Goal: Task Accomplishment & Management: Manage account settings

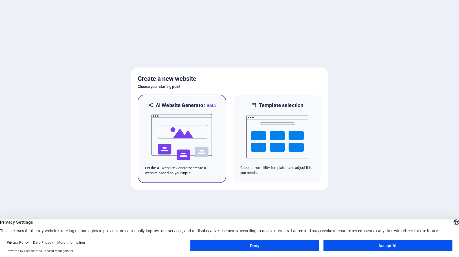
click at [175, 135] on img at bounding box center [182, 137] width 62 height 56
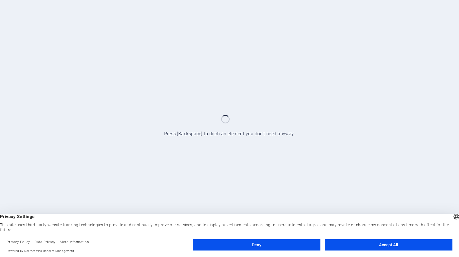
click at [367, 244] on button "Accept All" at bounding box center [388, 244] width 127 height 11
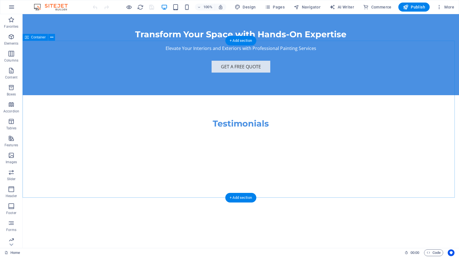
scroll to position [1307, 0]
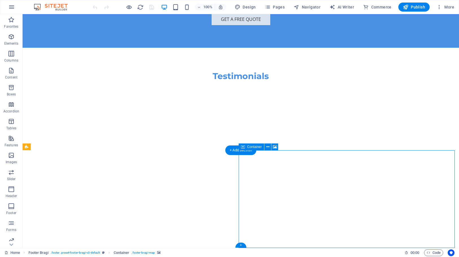
click at [269, 148] on icon at bounding box center [267, 147] width 3 height 6
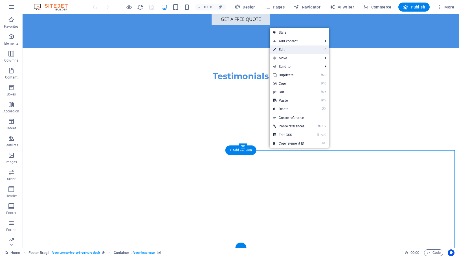
click at [301, 47] on link "⏎ Edit" at bounding box center [289, 49] width 38 height 8
select select "px"
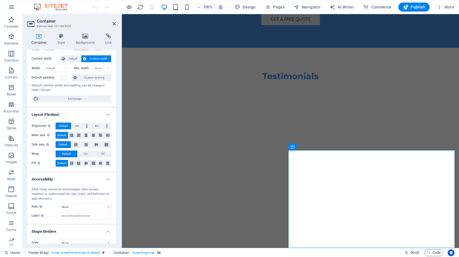
scroll to position [34, 0]
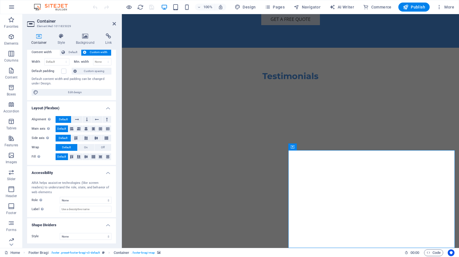
click at [38, 52] on label "Content width" at bounding box center [46, 52] width 28 height 7
click at [71, 53] on span "Default" at bounding box center [73, 52] width 13 height 7
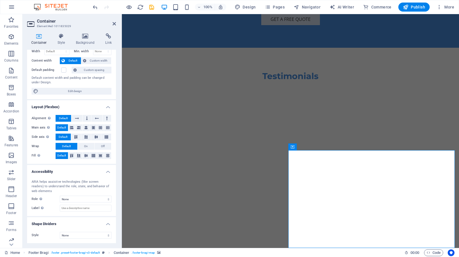
scroll to position [24, 0]
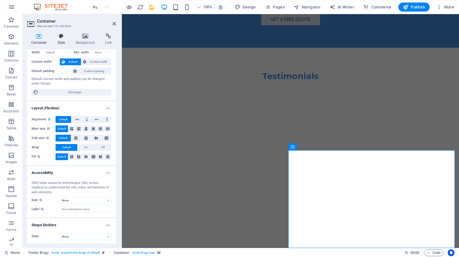
click at [61, 37] on icon at bounding box center [61, 36] width 16 height 6
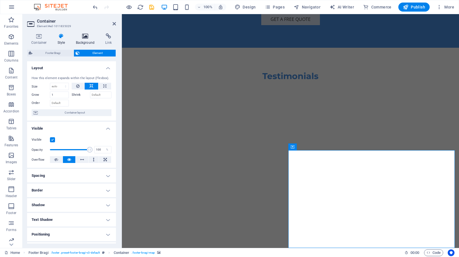
click at [82, 36] on icon at bounding box center [85, 36] width 27 height 6
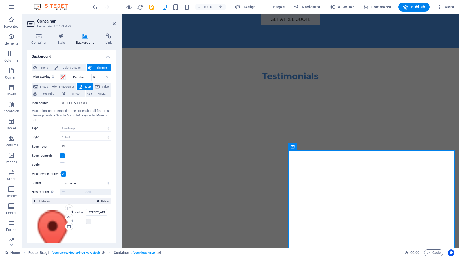
click at [83, 104] on input "[STREET_ADDRESS]" at bounding box center [86, 103] width 52 height 7
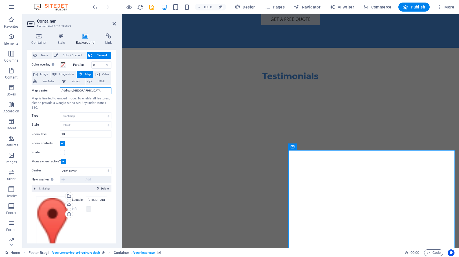
scroll to position [0, 0]
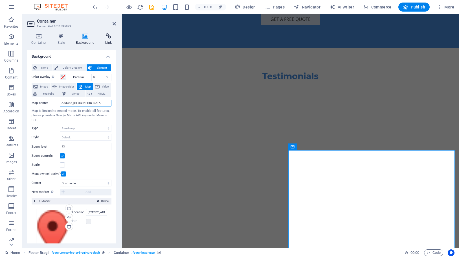
type input "Addison, [GEOGRAPHIC_DATA]"
click at [108, 37] on icon at bounding box center [108, 36] width 15 height 6
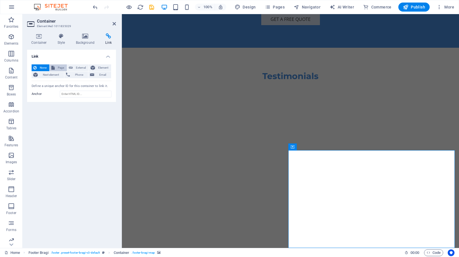
click at [60, 67] on span "Page" at bounding box center [60, 67] width 9 height 7
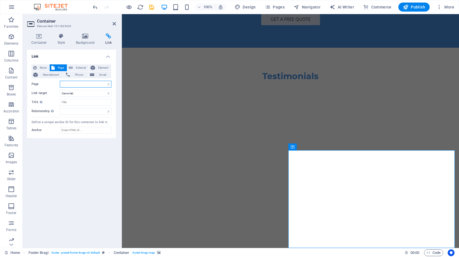
select select
click at [76, 68] on span "External" at bounding box center [80, 67] width 12 height 7
select select "blank"
click at [97, 67] on span "Element" at bounding box center [103, 67] width 13 height 7
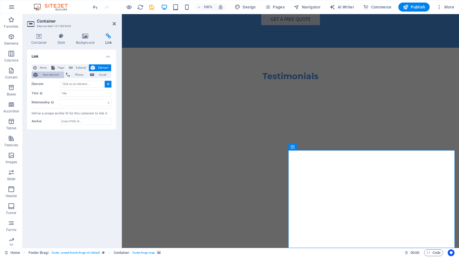
click at [44, 73] on span "Next element" at bounding box center [50, 74] width 23 height 7
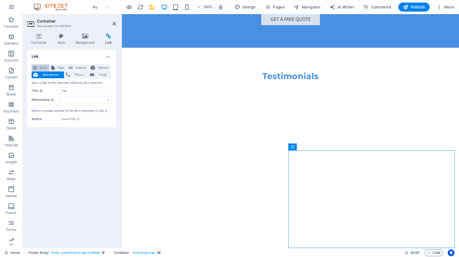
click at [42, 67] on span "None" at bounding box center [42, 67] width 9 height 7
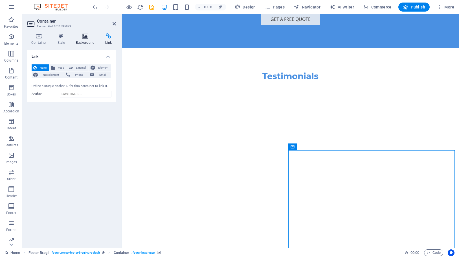
click at [84, 36] on icon at bounding box center [85, 36] width 27 height 6
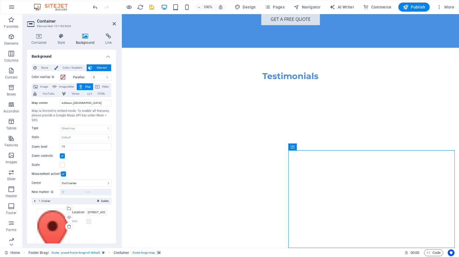
click at [109, 56] on h4 "Background" at bounding box center [71, 55] width 89 height 10
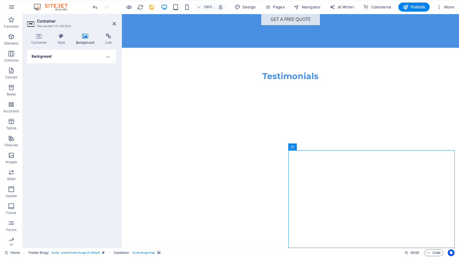
click at [109, 56] on h4 "Background" at bounding box center [71, 57] width 89 height 14
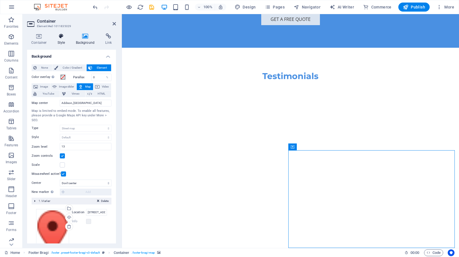
click at [60, 37] on icon at bounding box center [61, 36] width 16 height 6
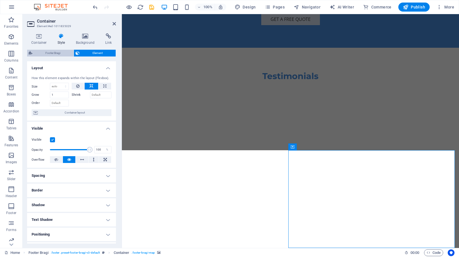
click at [58, 54] on span "Footer Bragi" at bounding box center [53, 53] width 38 height 7
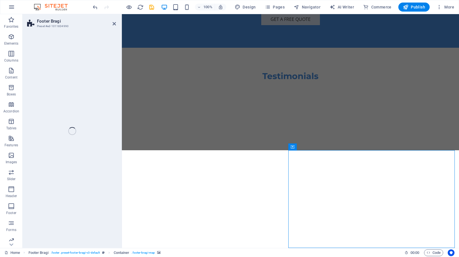
select select "%"
select select "rem"
select select "px"
select select "rem"
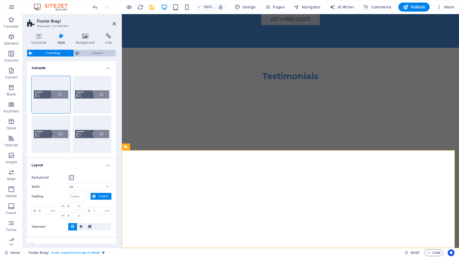
click at [107, 53] on span "Element" at bounding box center [97, 53] width 33 height 7
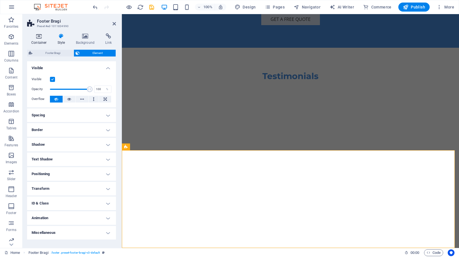
click at [39, 39] on h4 "Container" at bounding box center [40, 39] width 26 height 12
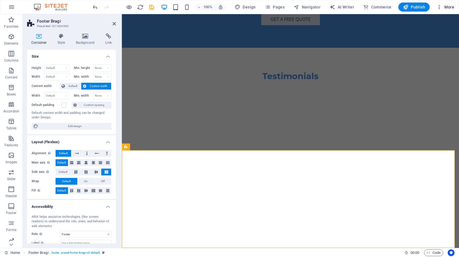
click at [450, 8] on span "More" at bounding box center [445, 7] width 18 height 6
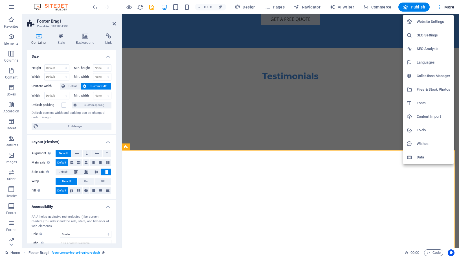
click at [436, 21] on h6 "Website Settings" at bounding box center [434, 21] width 34 height 7
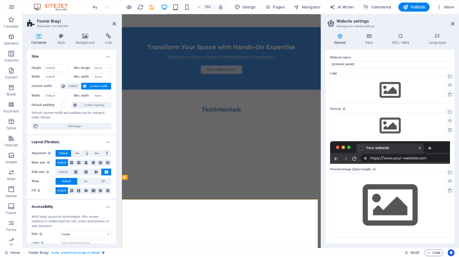
scroll to position [1263, 0]
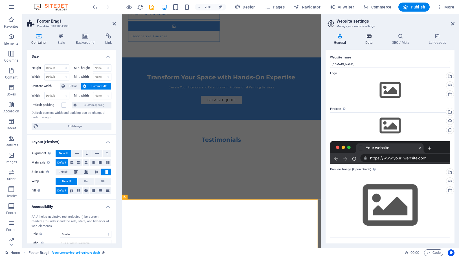
click at [371, 39] on h4 "Data" at bounding box center [369, 39] width 27 height 12
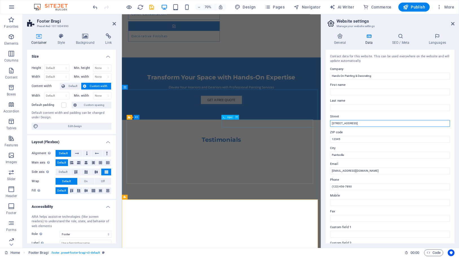
drag, startPoint x: 480, startPoint y: 137, endPoint x: 328, endPoint y: 169, distance: 155.0
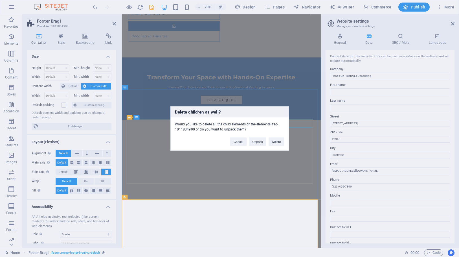
click at [201, 129] on div "Would you like to delete all the child elements of the elements #ed-1011834990 …" at bounding box center [230, 124] width 118 height 14
click at [239, 143] on button "Cancel" at bounding box center [238, 141] width 16 height 8
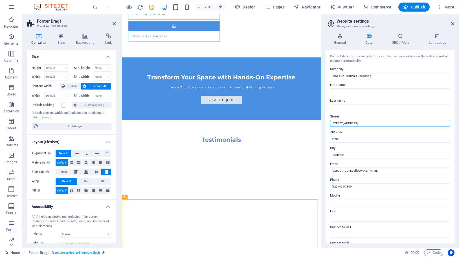
click at [354, 124] on input "123 Painting Ave" at bounding box center [390, 123] width 120 height 7
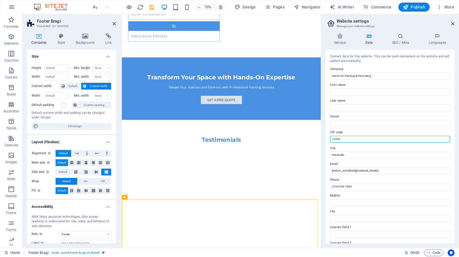
click at [350, 139] on input "12345" at bounding box center [390, 139] width 120 height 7
type input "60101"
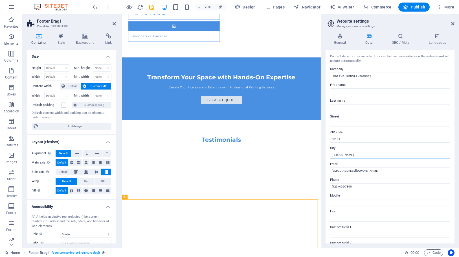
type input "[PERSON_NAME]"
drag, startPoint x: 484, startPoint y: 200, endPoint x: 378, endPoint y: 259, distance: 122.1
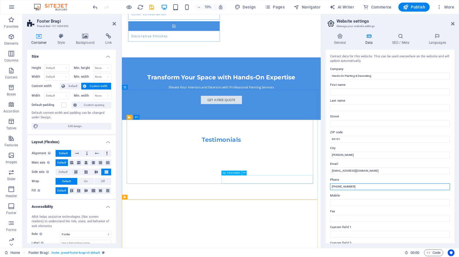
type input "[PHONE_NUMBER]"
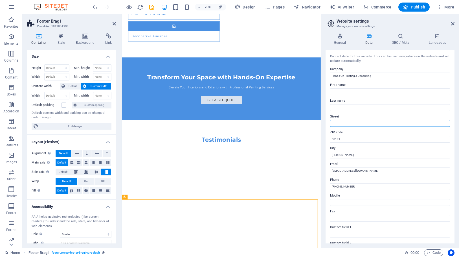
click at [345, 122] on input "Street" at bounding box center [390, 123] width 120 height 7
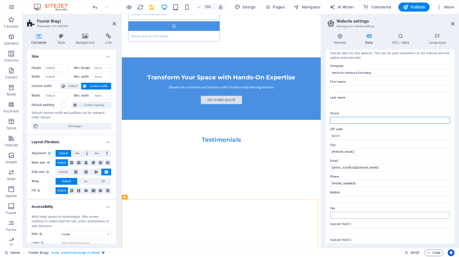
scroll to position [0, 0]
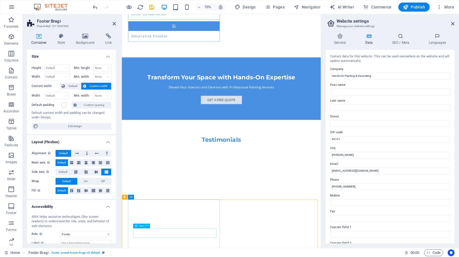
click at [146, 226] on icon at bounding box center [147, 225] width 2 height 4
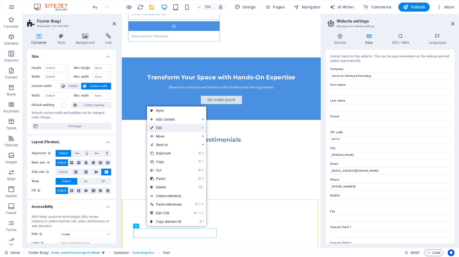
click at [176, 129] on link "⏎ Edit" at bounding box center [166, 128] width 38 height 8
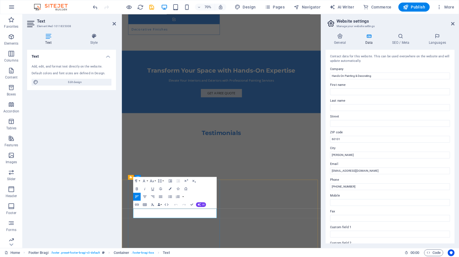
scroll to position [1292, 0]
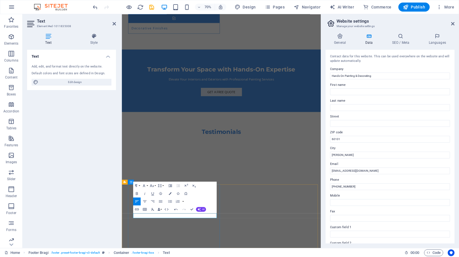
scroll to position [1257, 0]
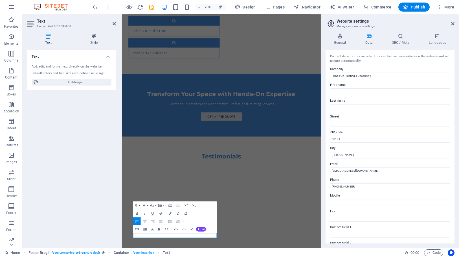
click at [111, 171] on div "Text Add, edit, and format text directly on the website. Default colors and fon…" at bounding box center [71, 146] width 89 height 193
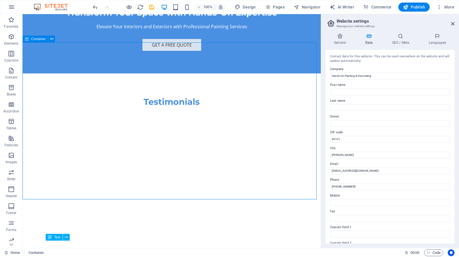
scroll to position [1300, 0]
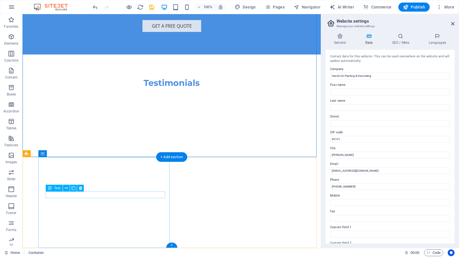
click at [68, 189] on button at bounding box center [66, 187] width 7 height 7
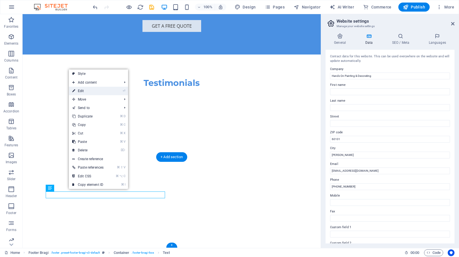
click at [88, 90] on link "⏎ Edit" at bounding box center [88, 91] width 38 height 8
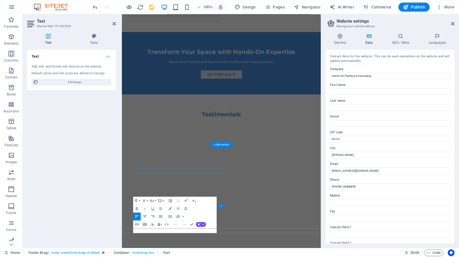
scroll to position [1257, 0]
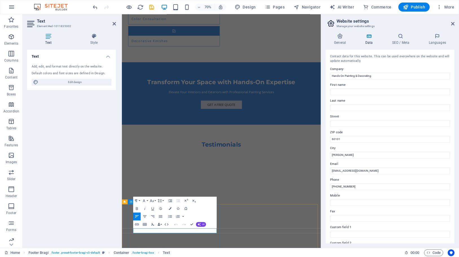
drag, startPoint x: 213, startPoint y: 321, endPoint x: 172, endPoint y: 321, distance: 41.2
click at [136, 209] on icon "button" at bounding box center [137, 208] width 2 height 3
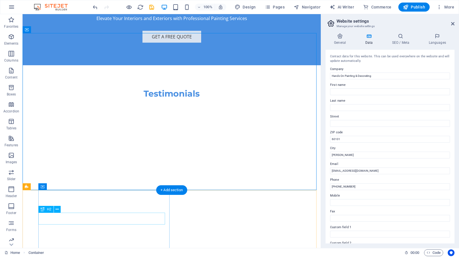
scroll to position [1300, 0]
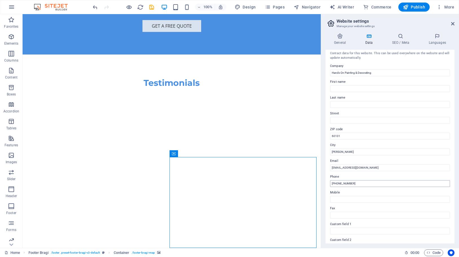
scroll to position [0, 0]
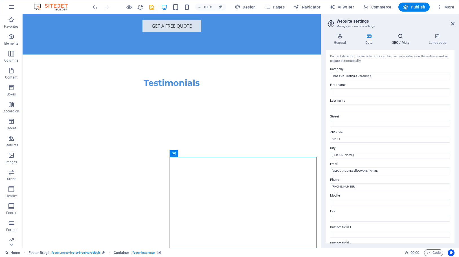
click at [399, 38] on icon at bounding box center [400, 36] width 34 height 6
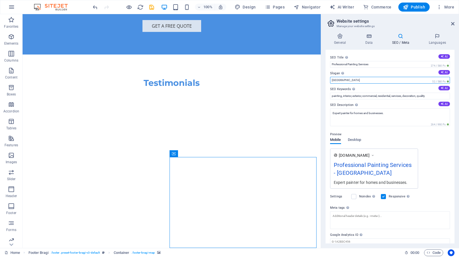
click at [363, 78] on input "Berlin" at bounding box center [390, 80] width 120 height 7
click at [446, 72] on button "AI" at bounding box center [444, 72] width 12 height 5
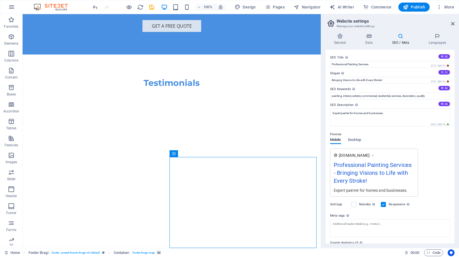
click at [443, 72] on button "AI" at bounding box center [444, 72] width 12 height 5
type input "Transforming Spaces with Expert Color Care"
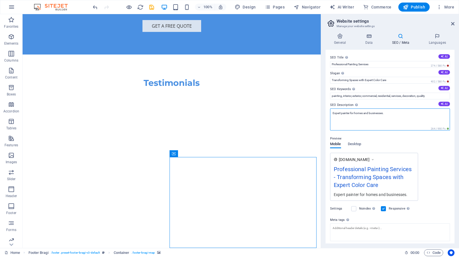
click at [402, 113] on textarea "Expert painter for homes and businesses." at bounding box center [390, 119] width 120 height 22
click at [444, 104] on button "AI" at bounding box center [444, 104] width 12 height 5
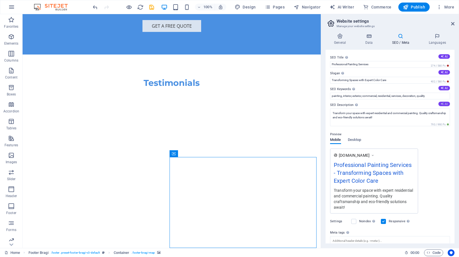
click at [444, 102] on button "AI" at bounding box center [444, 104] width 12 height 5
click at [445, 102] on button "AI" at bounding box center [444, 104] width 12 height 5
click at [446, 104] on button "AI" at bounding box center [444, 104] width 12 height 5
type textarea "Transform your space with expert painting services for both homes and businesse…"
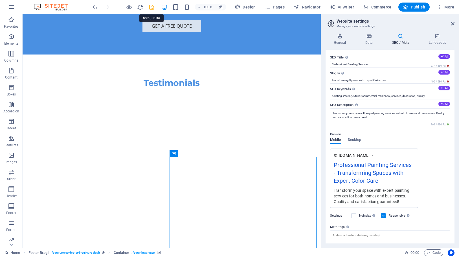
click at [149, 7] on icon "save" at bounding box center [151, 7] width 6 height 6
checkbox input "false"
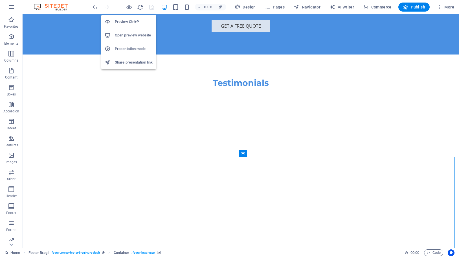
click at [124, 35] on h6 "Open preview website" at bounding box center [134, 35] width 38 height 7
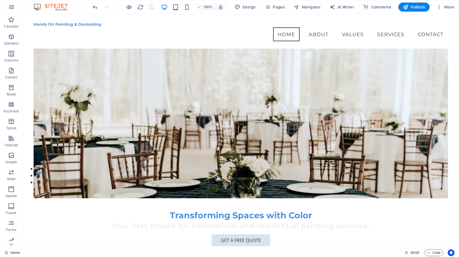
scroll to position [56, 0]
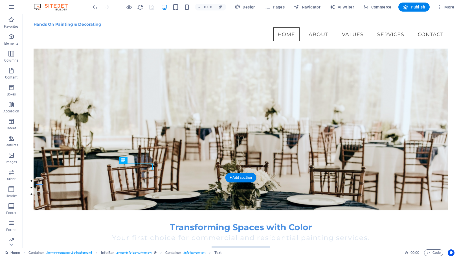
click at [34, 166] on figure at bounding box center [241, 103] width 415 height 213
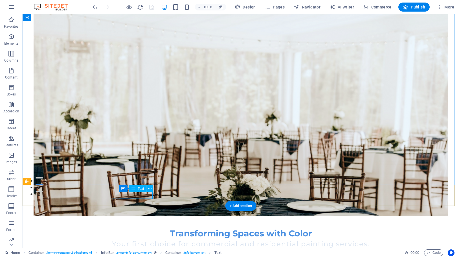
click at [137, 191] on div "Text" at bounding box center [137, 188] width 17 height 7
click at [138, 188] on span "Text" at bounding box center [141, 188] width 6 height 3
click at [150, 190] on icon at bounding box center [149, 188] width 3 height 6
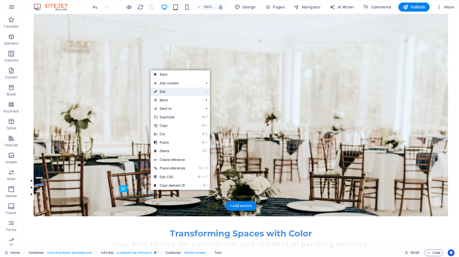
click at [175, 91] on link "⏎ Edit" at bounding box center [170, 91] width 38 height 8
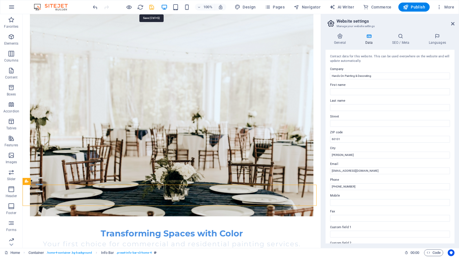
click at [153, 4] on icon "save" at bounding box center [151, 7] width 6 height 6
checkbox input "false"
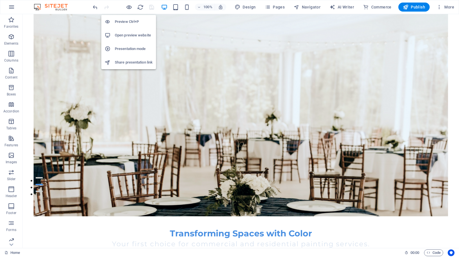
click at [123, 35] on h6 "Open preview website" at bounding box center [134, 35] width 38 height 7
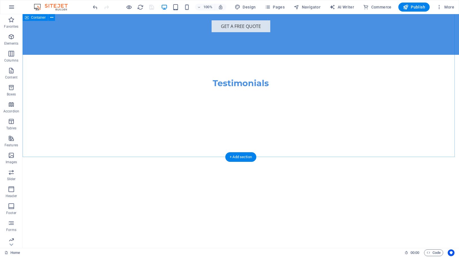
scroll to position [1300, 0]
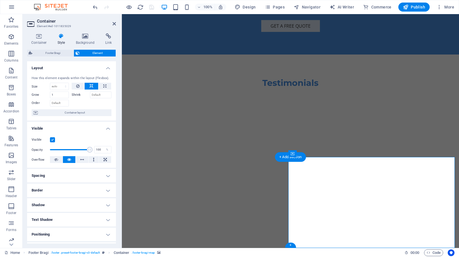
click at [324, 152] on icon at bounding box center [324, 154] width 4 height 6
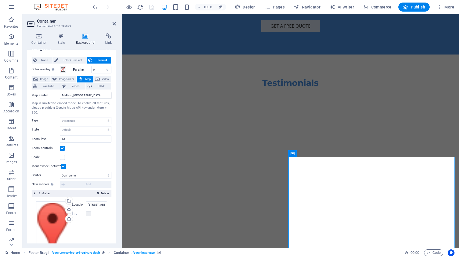
scroll to position [31, 0]
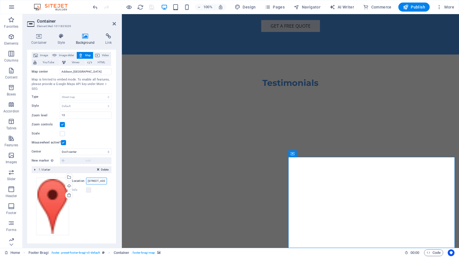
click at [101, 181] on input "[STREET_ADDRESS]" at bounding box center [96, 180] width 21 height 7
type input "Hands On Painting & Decorating Addison, IL 60101"
drag, startPoint x: 87, startPoint y: 180, endPoint x: 106, endPoint y: 180, distance: 18.9
click at [106, 180] on div "Drag files here, click to choose files or select files from Files or our free s…" at bounding box center [72, 206] width 80 height 67
click at [103, 180] on input "Hands On Painting & Decorating Addison, IL 60101" at bounding box center [96, 180] width 21 height 7
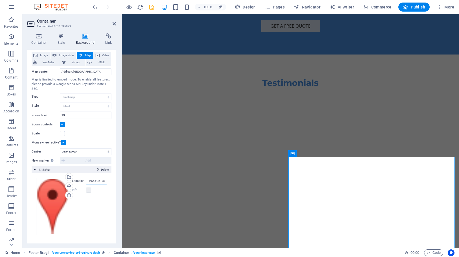
click at [84, 180] on div "Location Hands On Painting & Decorating Addison, IL 60101" at bounding box center [89, 180] width 35 height 7
click at [107, 169] on span "Delete" at bounding box center [105, 169] width 8 height 5
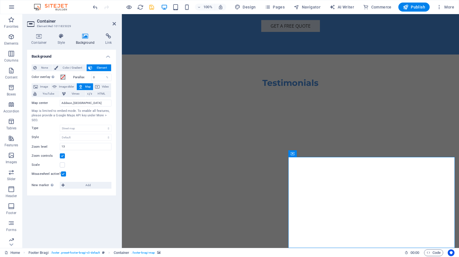
click at [79, 215] on div "Background None Color / Gradient Element Stretch background to full-width Color…" at bounding box center [71, 146] width 89 height 193
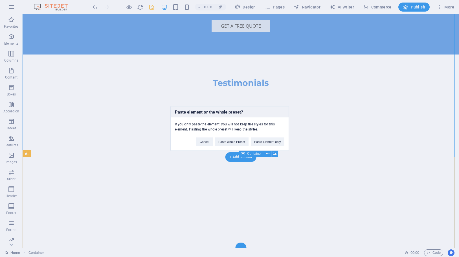
click at [332, 209] on div "Paste element or the whole preset? If you only paste the element, you will not …" at bounding box center [229, 128] width 459 height 257
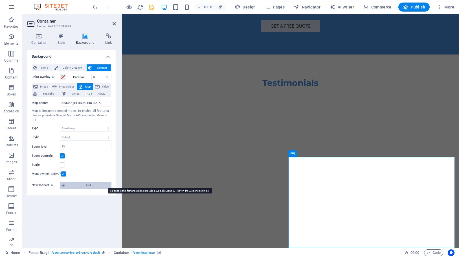
click at [91, 184] on span "Add" at bounding box center [87, 185] width 43 height 7
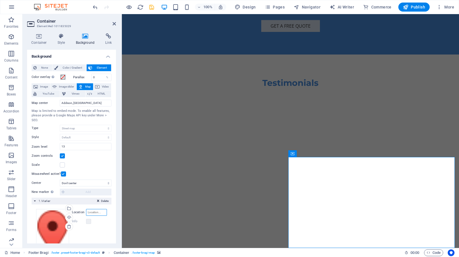
click at [94, 213] on input "Location" at bounding box center [96, 212] width 21 height 7
type input "a"
type input "Addison, [GEOGRAPHIC_DATA]"
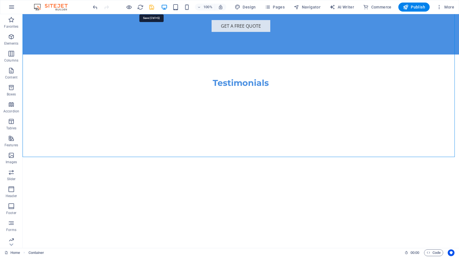
click at [150, 8] on icon "save" at bounding box center [151, 7] width 6 height 6
checkbox input "false"
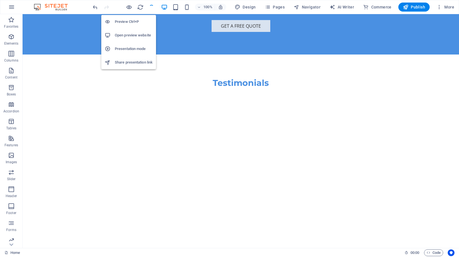
click at [122, 37] on h6 "Open preview website" at bounding box center [134, 35] width 38 height 7
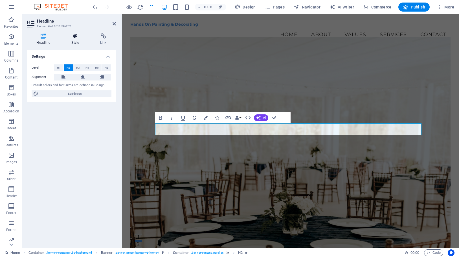
click at [73, 38] on icon at bounding box center [75, 36] width 27 height 6
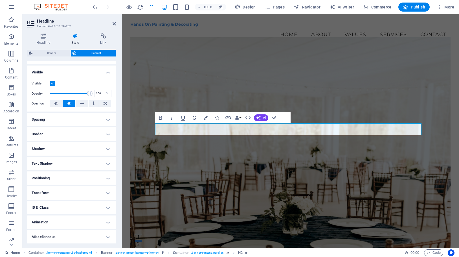
scroll to position [56, 0]
click at [206, 118] on icon "button" at bounding box center [206, 118] width 4 height 4
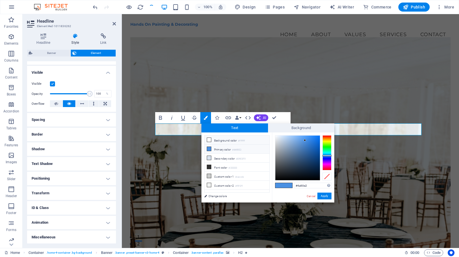
click at [232, 140] on li "Background color #ffffff" at bounding box center [236, 139] width 65 height 9
type input "#ffffff"
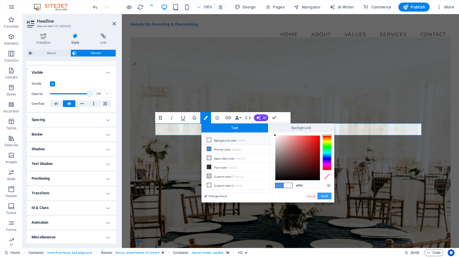
click at [326, 196] on button "Apply" at bounding box center [324, 195] width 14 height 7
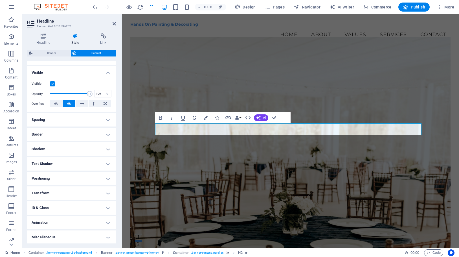
click at [366, 74] on figure at bounding box center [290, 143] width 320 height 213
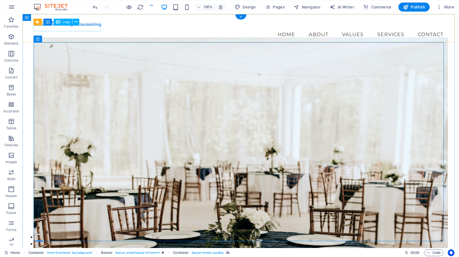
click at [88, 27] on div "Hands On Painting & Decorating" at bounding box center [241, 24] width 415 height 6
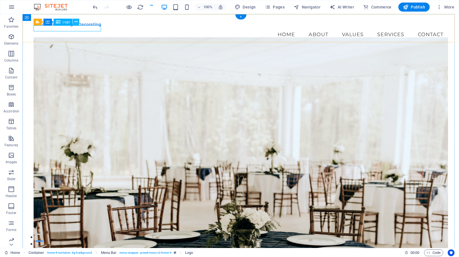
click at [75, 21] on icon at bounding box center [75, 22] width 3 height 6
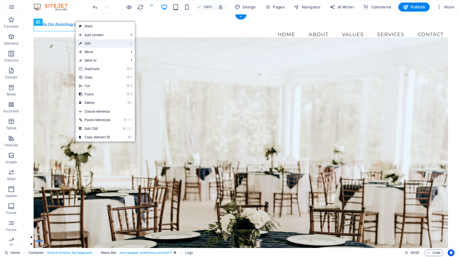
click at [98, 45] on link "⏎ Edit" at bounding box center [95, 43] width 38 height 8
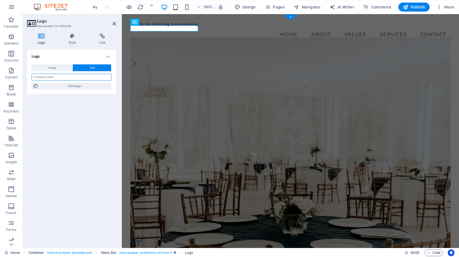
click at [72, 76] on input "text" at bounding box center [72, 77] width 80 height 7
click at [64, 68] on button "Image" at bounding box center [52, 67] width 41 height 7
select select "DISABLED_OPTION_VALUE"
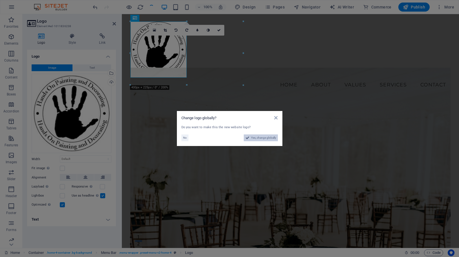
click at [254, 137] on span "Yes, change globally" at bounding box center [263, 137] width 25 height 7
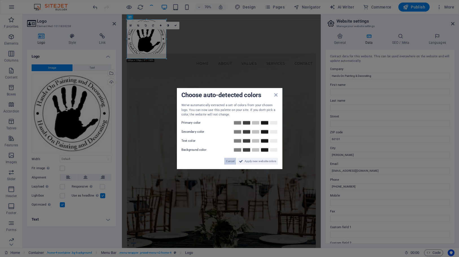
click at [232, 161] on span "Cancel" at bounding box center [230, 160] width 8 height 7
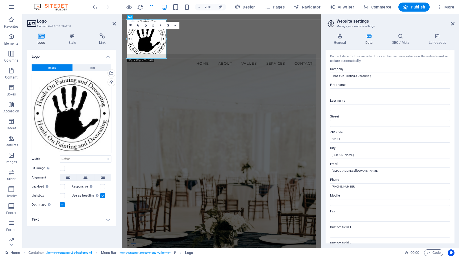
click at [108, 219] on h4 "Text" at bounding box center [71, 219] width 89 height 14
click at [76, 228] on input "Alternative text The alternative text is used by devices that cannot display im…" at bounding box center [86, 230] width 52 height 7
type input "Hands On Painting & Decorating"
click at [100, 186] on label at bounding box center [102, 186] width 5 height 5
click at [0, 0] on input "Responsive Automatically load retina image and smartphone optimized sizes." at bounding box center [0, 0] width 0 height 0
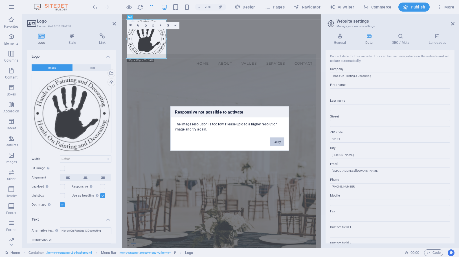
click at [276, 141] on button "Okay" at bounding box center [277, 141] width 14 height 8
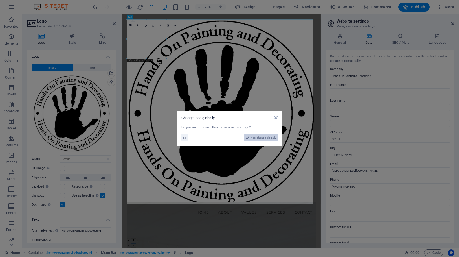
click at [254, 136] on span "Yes, change globally" at bounding box center [263, 137] width 25 height 7
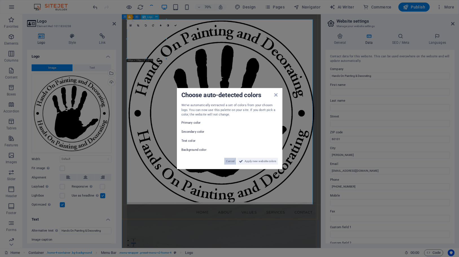
drag, startPoint x: 230, startPoint y: 162, endPoint x: 154, endPoint y: 211, distance: 90.6
click at [230, 162] on span "Cancel" at bounding box center [230, 160] width 8 height 7
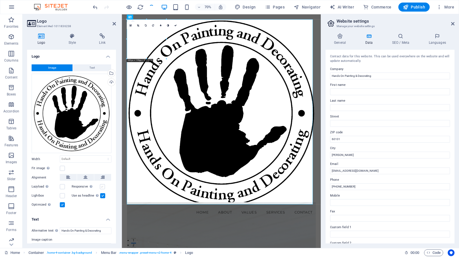
click at [101, 185] on label at bounding box center [102, 186] width 5 height 5
click at [0, 0] on input "Responsive Automatically load retina image and smartphone optimized sizes." at bounding box center [0, 0] width 0 height 0
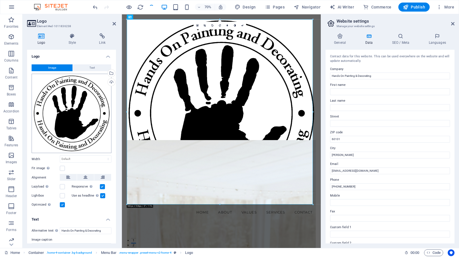
scroll to position [35, 0]
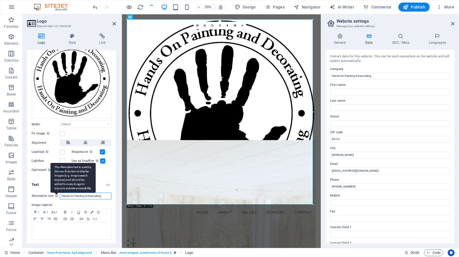
drag, startPoint x: 103, startPoint y: 193, endPoint x: 54, endPoint y: 193, distance: 49.4
click at [54, 193] on div "Alternative text The alternative text is used by devices that cannot display im…" at bounding box center [72, 195] width 80 height 7
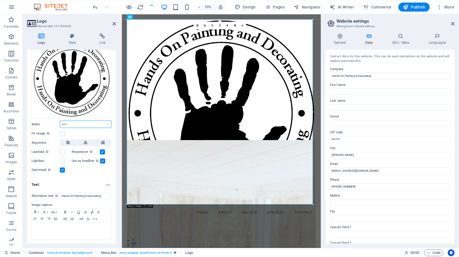
select select "rem"
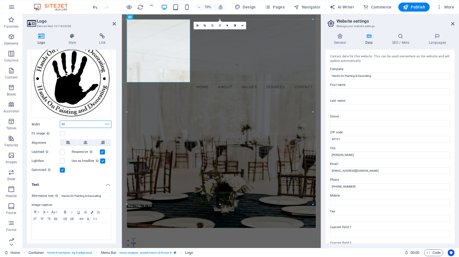
drag, startPoint x: 70, startPoint y: 122, endPoint x: 60, endPoint y: 122, distance: 10.2
click at [60, 122] on input "20" at bounding box center [85, 124] width 51 height 7
type input "10"
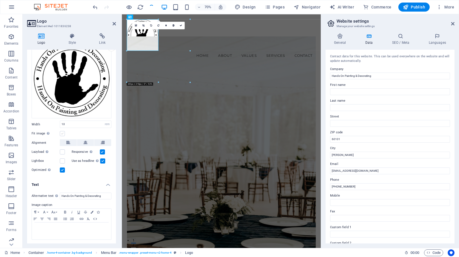
click at [63, 133] on label at bounding box center [62, 133] width 5 height 5
click at [0, 0] on input "Fit image Automatically fit image to a fixed width and height" at bounding box center [0, 0] width 0 height 0
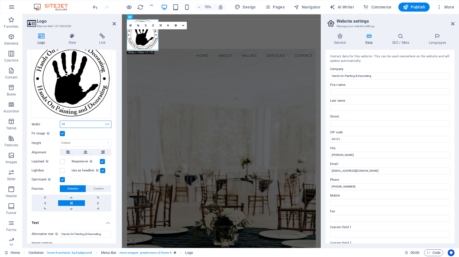
drag, startPoint x: 71, startPoint y: 124, endPoint x: 43, endPoint y: 120, distance: 28.8
click at [43, 120] on div "Width 10 Default auto px rem % em vh vw" at bounding box center [72, 123] width 80 height 7
click at [87, 136] on div "Image Text Drag files here, click to choose files or select files from Files or…" at bounding box center [71, 120] width 89 height 191
click at [88, 125] on input "number" at bounding box center [85, 124] width 51 height 7
select select "DISABLED_OPTION_VALUE"
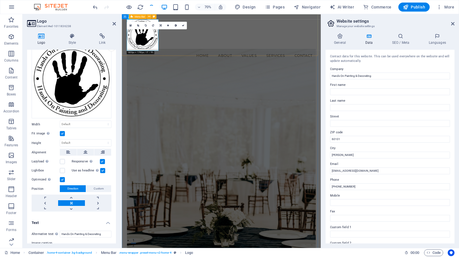
click at [241, 66] on div "Menu Home About Values Services Contact" at bounding box center [264, 50] width 284 height 73
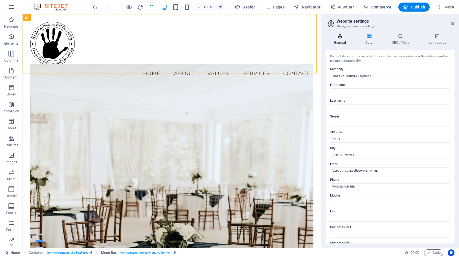
click at [340, 37] on icon at bounding box center [339, 36] width 29 height 6
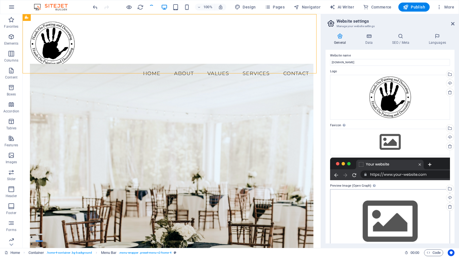
scroll to position [17, 0]
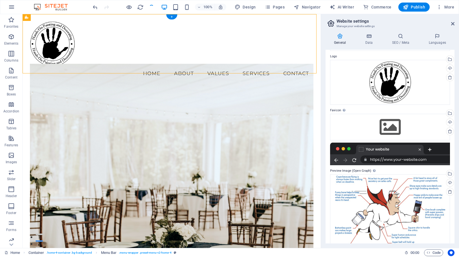
click at [171, 116] on figure at bounding box center [171, 170] width 283 height 213
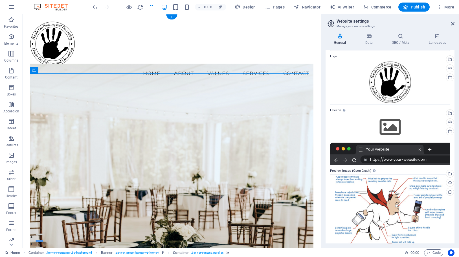
click at [91, 102] on figure at bounding box center [171, 170] width 283 height 213
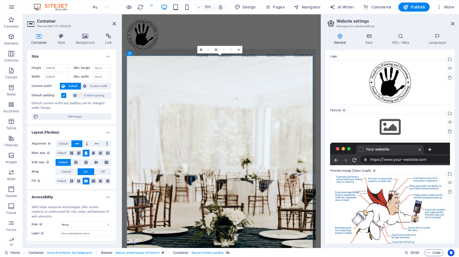
click at [213, 145] on figure at bounding box center [264, 216] width 270 height 304
click at [86, 42] on h4 "Background" at bounding box center [87, 39] width 30 height 12
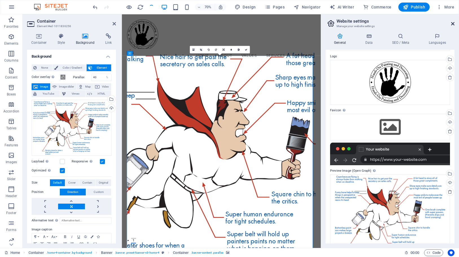
click at [452, 22] on icon at bounding box center [452, 23] width 3 height 5
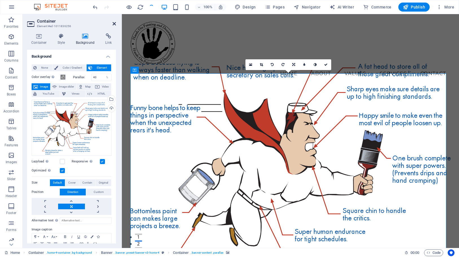
click at [115, 24] on icon at bounding box center [114, 23] width 3 height 5
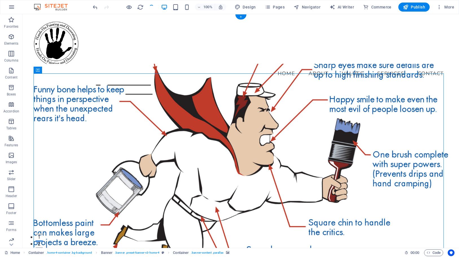
click at [237, 94] on figure at bounding box center [241, 170] width 415 height 213
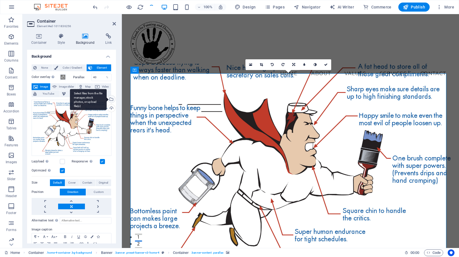
click at [111, 98] on div "Select files from the file manager, stock photos, or upload file(s)" at bounding box center [111, 99] width 8 height 8
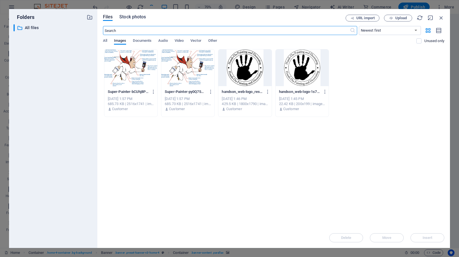
click at [138, 16] on span "Stock photos" at bounding box center [132, 17] width 27 height 7
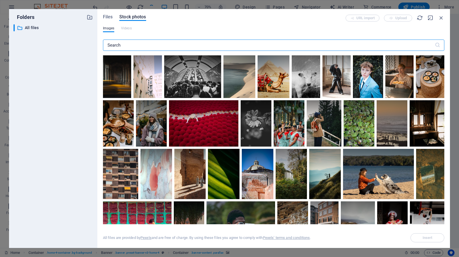
click at [190, 46] on input "text" at bounding box center [269, 44] width 332 height 11
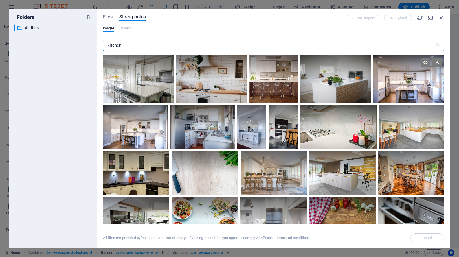
type input "kitchen"
click at [398, 88] on div at bounding box center [408, 78] width 71 height 47
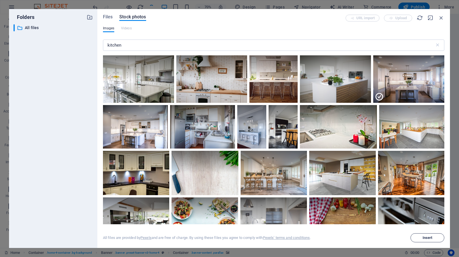
click at [425, 238] on span "Insert" at bounding box center [427, 237] width 10 height 3
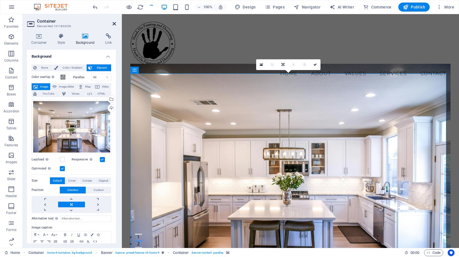
click at [116, 22] on icon at bounding box center [114, 23] width 3 height 5
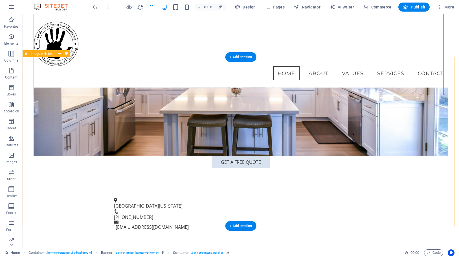
scroll to position [177, 0]
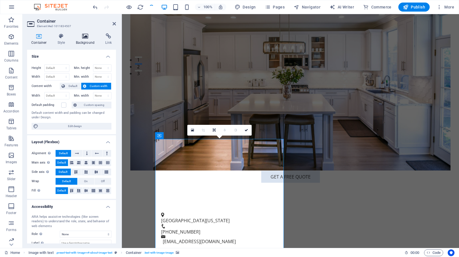
click at [86, 35] on icon at bounding box center [85, 36] width 27 height 6
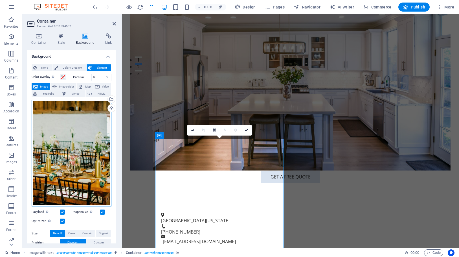
click at [66, 125] on div "Drag files here, click to choose files or select files from Files or our free s…" at bounding box center [72, 153] width 80 height 107
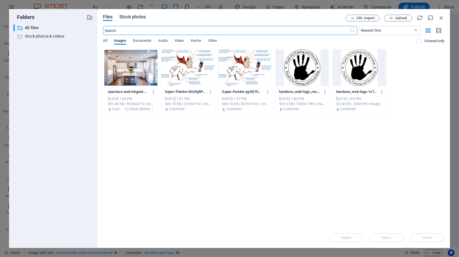
click at [138, 18] on span "Stock photos" at bounding box center [132, 17] width 27 height 7
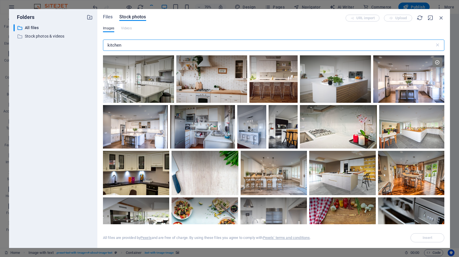
click at [136, 46] on input "kitchen" at bounding box center [269, 44] width 332 height 11
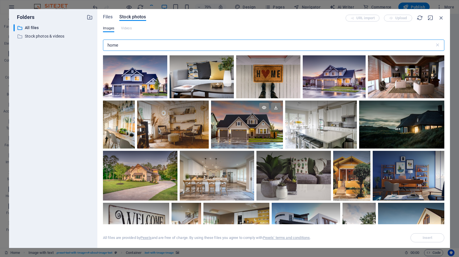
type input "home"
click at [221, 125] on div at bounding box center [247, 124] width 72 height 48
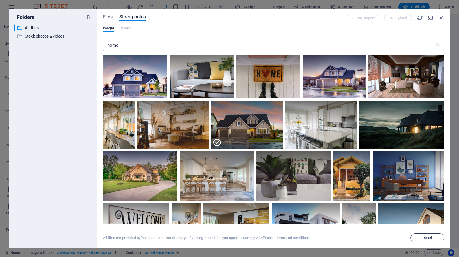
click at [418, 237] on span "Insert" at bounding box center [427, 237] width 29 height 3
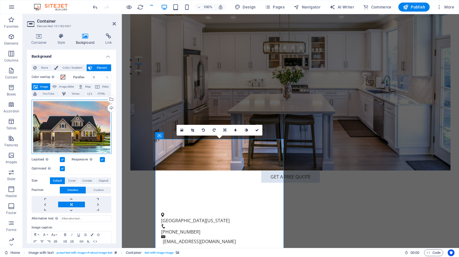
click at [75, 148] on div "Drag files here, click to choose files or select files from Files or our free s…" at bounding box center [72, 127] width 80 height 54
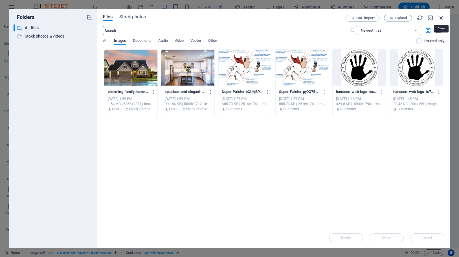
click at [442, 19] on icon "button" at bounding box center [441, 18] width 6 height 6
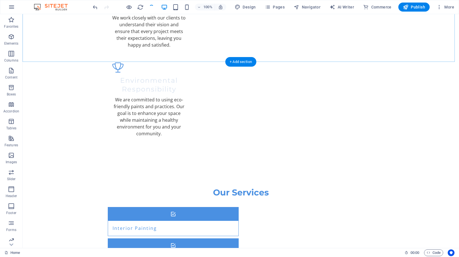
scroll to position [917, 0]
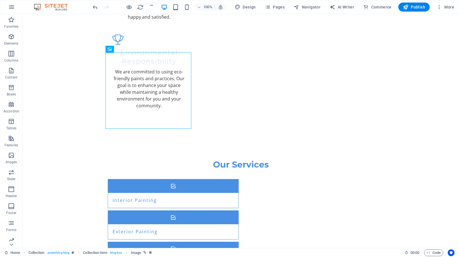
click at [151, 9] on div at bounding box center [123, 7] width 63 height 9
click at [140, 6] on icon "reload" at bounding box center [140, 7] width 6 height 6
click at [447, 8] on span "More" at bounding box center [445, 7] width 18 height 6
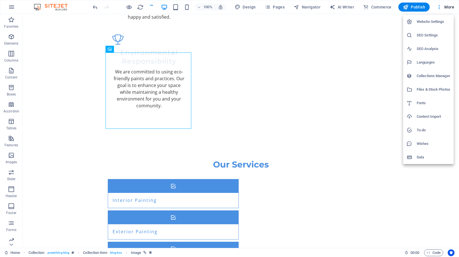
click at [446, 8] on div at bounding box center [229, 128] width 459 height 257
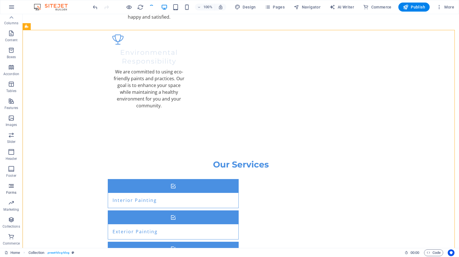
scroll to position [33, 0]
click at [13, 245] on icon at bounding box center [11, 244] width 8 height 8
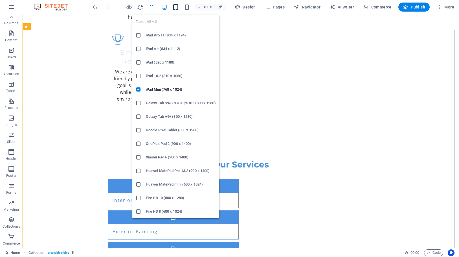
click at [179, 8] on icon "button" at bounding box center [175, 7] width 6 height 6
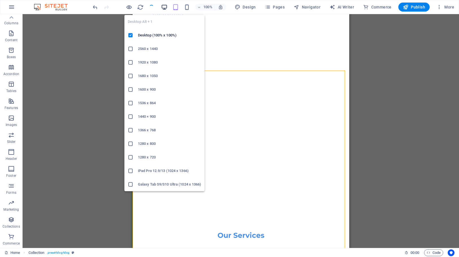
click at [168, 7] on icon "button" at bounding box center [164, 7] width 6 height 6
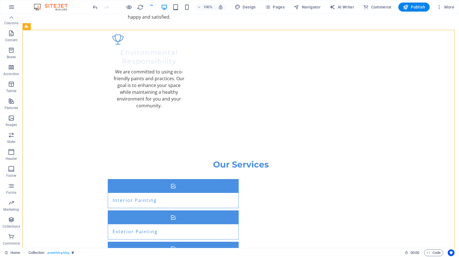
click at [152, 8] on div at bounding box center [123, 7] width 63 height 9
click at [119, 21] on h6 "Preview Ctrl+P" at bounding box center [134, 21] width 38 height 7
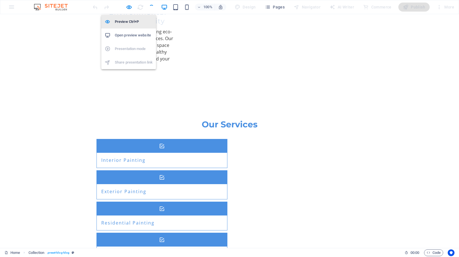
click at [119, 21] on h6 "Preview Ctrl+P" at bounding box center [134, 21] width 38 height 7
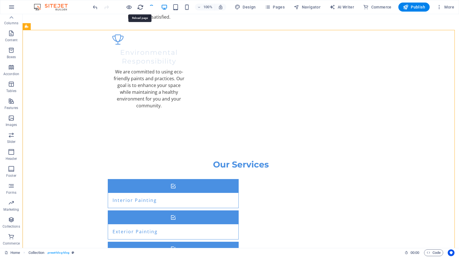
click at [141, 6] on icon "reload" at bounding box center [140, 7] width 6 height 6
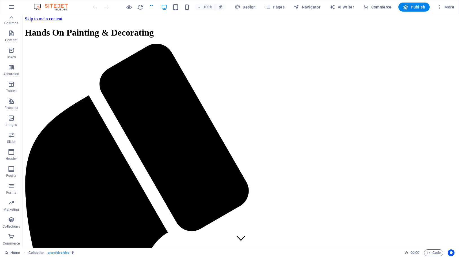
scroll to position [0, 0]
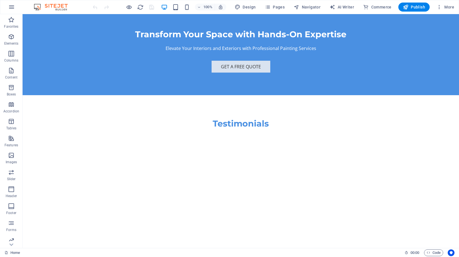
scroll to position [1300, 0]
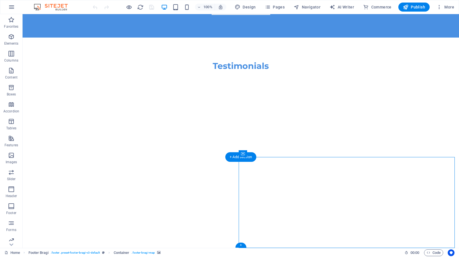
select select "px"
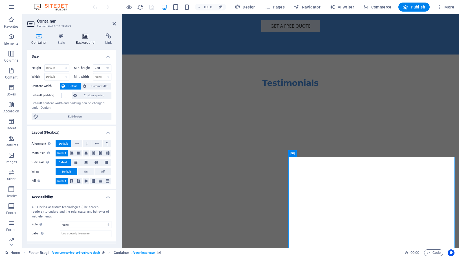
click at [84, 39] on icon at bounding box center [85, 36] width 27 height 6
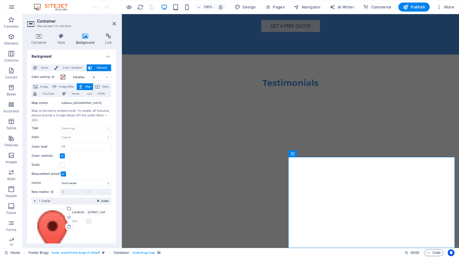
click at [103, 199] on span "Delete" at bounding box center [105, 200] width 8 height 5
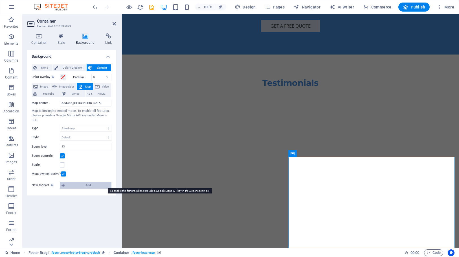
click at [96, 187] on span "Add" at bounding box center [87, 185] width 43 height 7
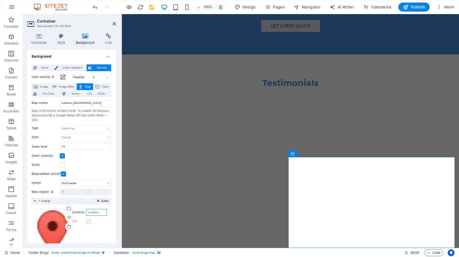
click at [95, 211] on input "Location" at bounding box center [96, 212] width 21 height 7
type input "a"
type input "Addison, [GEOGRAPHIC_DATA]"
click at [150, 7] on icon "save" at bounding box center [151, 7] width 6 height 6
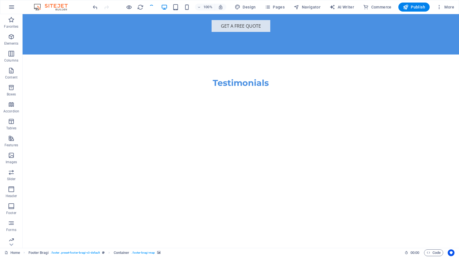
checkbox input "false"
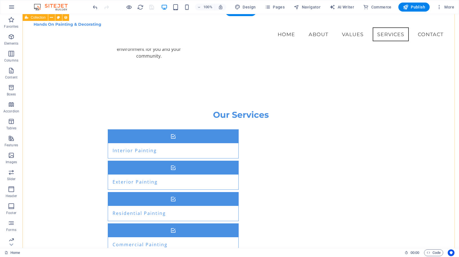
scroll to position [837, 0]
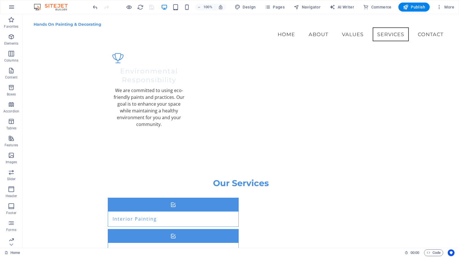
click at [52, 27] on div "Hands On Painting & Decorating" at bounding box center [241, 24] width 415 height 6
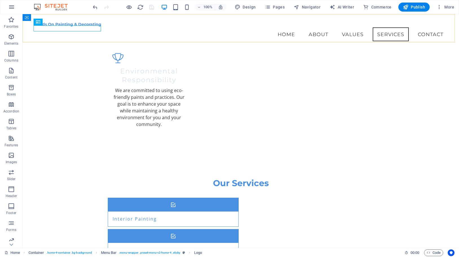
click at [56, 22] on div "Hands On Painting & Decorating Menu Home About Values Services Contact" at bounding box center [241, 31] width 436 height 34
click at [44, 27] on div "Hands On Painting & Decorating" at bounding box center [241, 24] width 415 height 6
click at [45, 23] on span "Logo" at bounding box center [47, 21] width 8 height 3
select select "px"
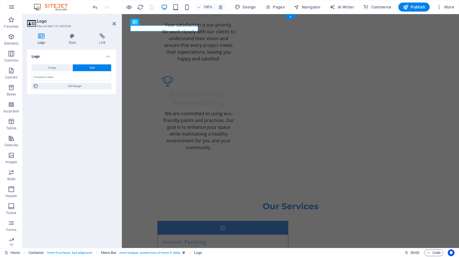
scroll to position [0, 0]
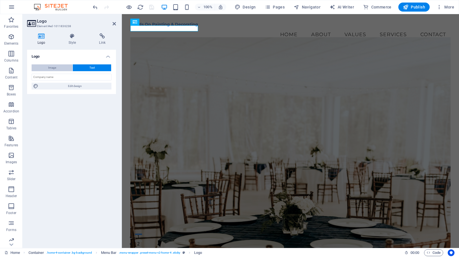
click at [52, 68] on span "Image" at bounding box center [52, 67] width 8 height 7
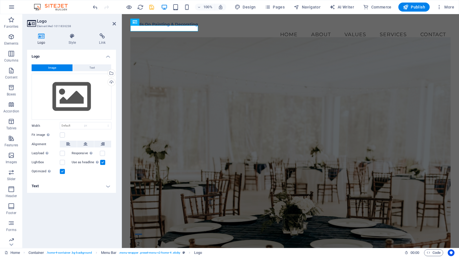
select select "DISABLED_OPTION_VALUE"
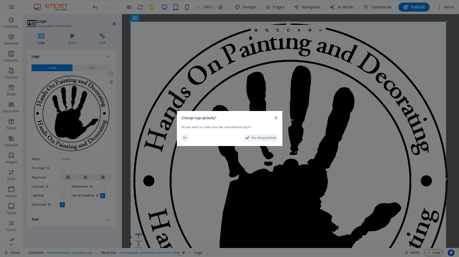
click at [81, 167] on aside "Change logo globally? Do you want to make this the new website logo? No Yes, ch…" at bounding box center [229, 128] width 459 height 257
click at [268, 138] on span "Yes, change globally" at bounding box center [263, 137] width 25 height 7
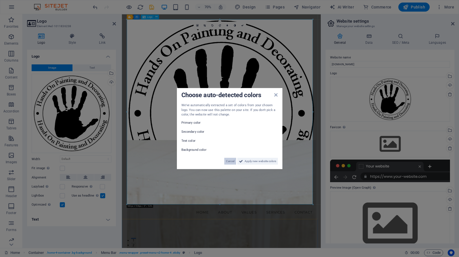
click at [230, 162] on span "Cancel" at bounding box center [230, 160] width 8 height 7
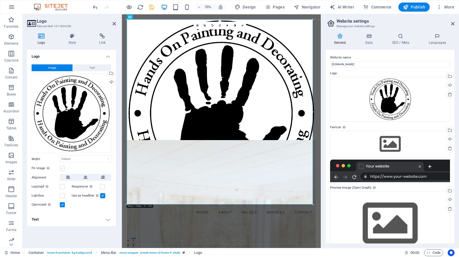
click at [62, 168] on label at bounding box center [62, 168] width 5 height 5
click at [0, 0] on input "Fit image Automatically fit image to a fixed width and height" at bounding box center [0, 0] width 0 height 0
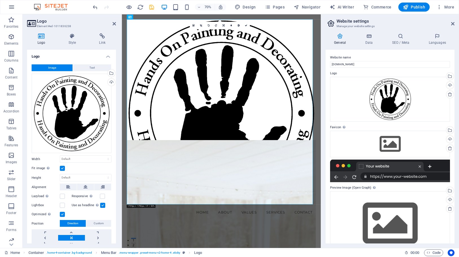
click at [80, 166] on div "Fit image Automatically fit image to a fixed width and height" at bounding box center [72, 168] width 80 height 7
click at [101, 194] on label at bounding box center [102, 195] width 5 height 5
click at [0, 0] on input "Responsive Automatically load retina image and smartphone optimized sizes." at bounding box center [0, 0] width 0 height 0
select select "rem"
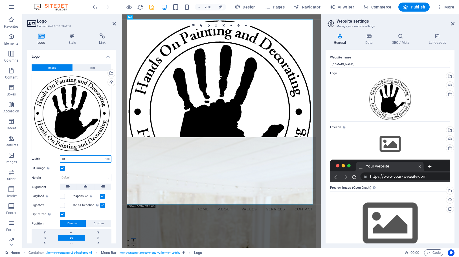
type input "10"
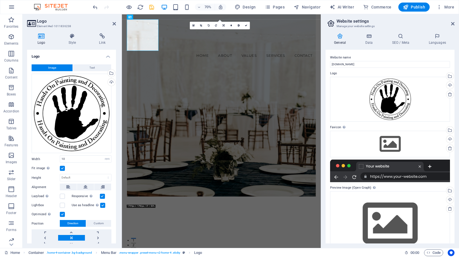
click at [78, 166] on div "Fit image Automatically fit image to a fixed width and height" at bounding box center [72, 168] width 80 height 7
select select "DISABLED_OPTION_VALUE"
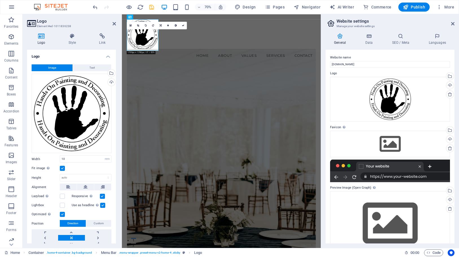
click at [78, 165] on div "Fit image Automatically fit image to a fixed width and height" at bounding box center [72, 168] width 80 height 7
click at [86, 185] on icon at bounding box center [85, 186] width 4 height 7
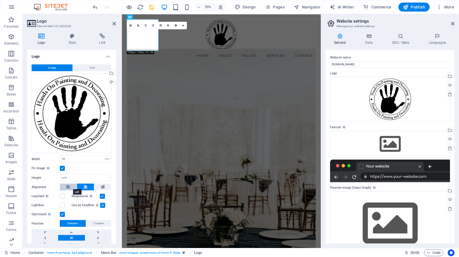
click at [66, 186] on button at bounding box center [68, 186] width 17 height 7
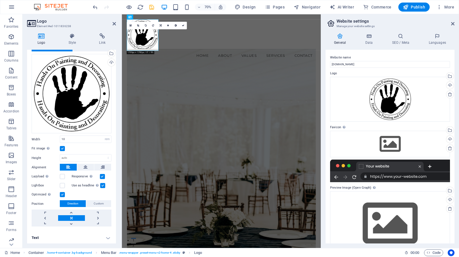
scroll to position [19, 0]
click at [107, 237] on h4 "Text" at bounding box center [71, 238] width 89 height 14
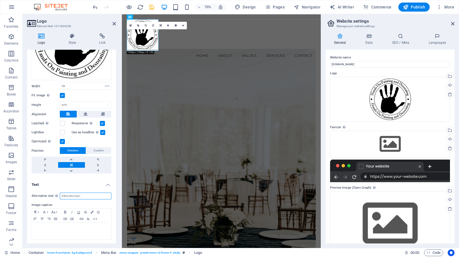
click at [94, 193] on input "Alternative text The alternative text is used by devices that cannot display im…" at bounding box center [86, 195] width 52 height 7
type input "Hands On Painting & Decorating"
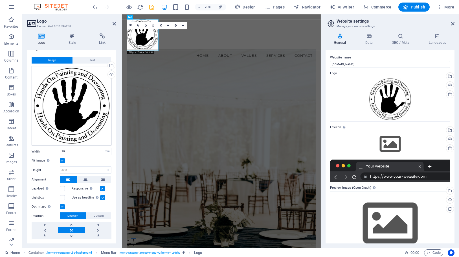
scroll to position [0, 0]
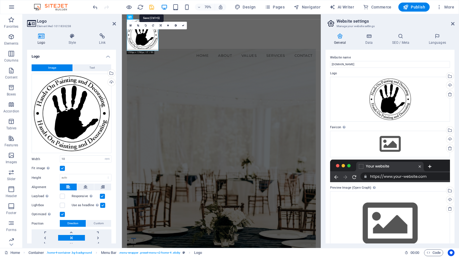
click at [151, 7] on icon "save" at bounding box center [151, 7] width 6 height 6
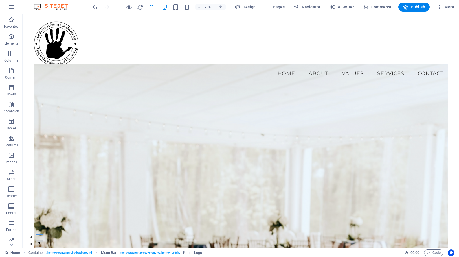
checkbox input "false"
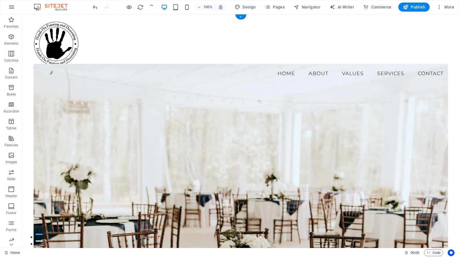
click at [217, 107] on figure at bounding box center [241, 170] width 415 height 213
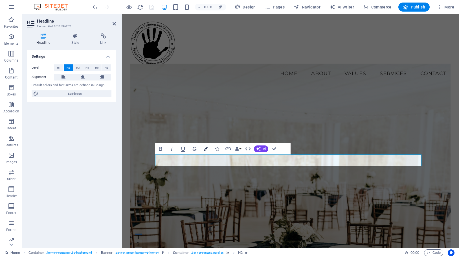
click at [206, 149] on icon "button" at bounding box center [206, 149] width 4 height 4
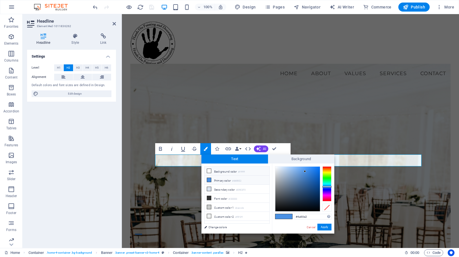
click at [226, 170] on li "Background color #ffffff" at bounding box center [236, 170] width 65 height 9
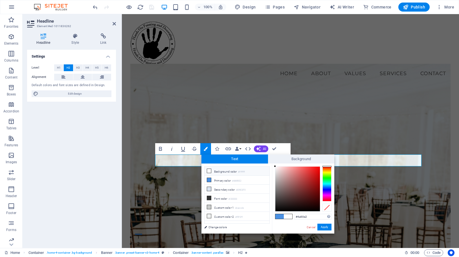
type input "#ffffff"
click at [326, 228] on button "Apply" at bounding box center [324, 226] width 14 height 7
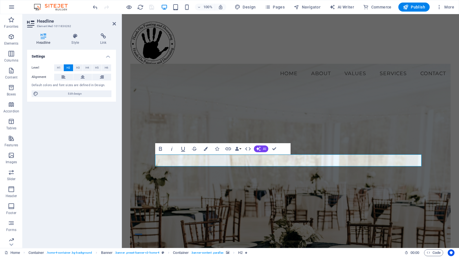
click at [262, 118] on figure at bounding box center [290, 170] width 320 height 213
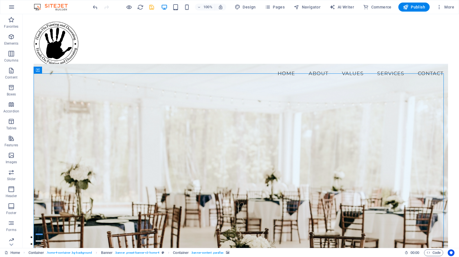
click at [251, 121] on figure at bounding box center [241, 170] width 415 height 213
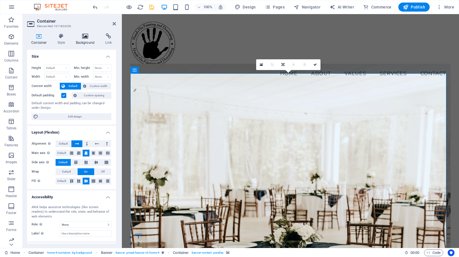
click at [91, 38] on icon at bounding box center [85, 36] width 27 height 6
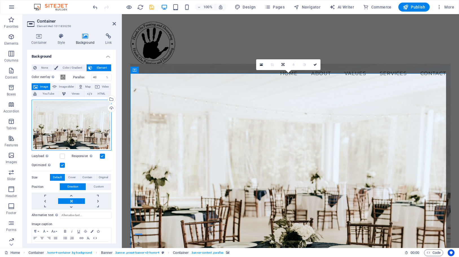
click at [74, 124] on div "Drag files here, click to choose files or select files from Files or our free s…" at bounding box center [72, 125] width 80 height 51
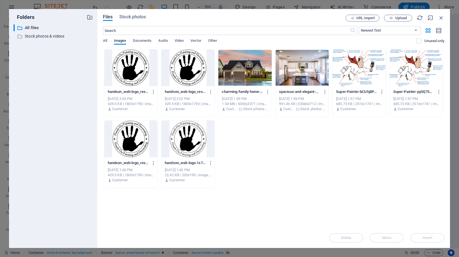
click at [301, 63] on div at bounding box center [302, 67] width 53 height 37
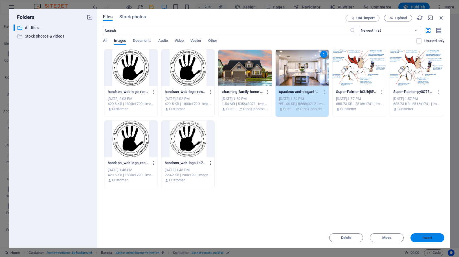
click at [421, 239] on button "Insert" at bounding box center [427, 237] width 34 height 9
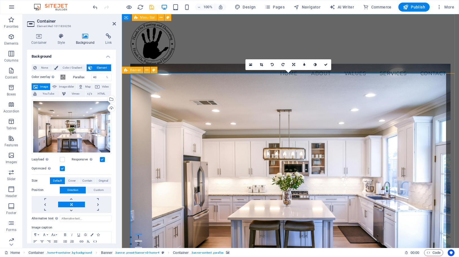
click at [220, 34] on div "Menu Home About Values Services Contact" at bounding box center [290, 50] width 337 height 73
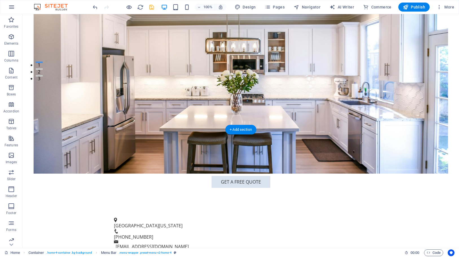
scroll to position [191, 0]
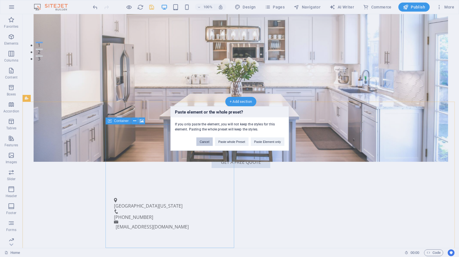
drag, startPoint x: 199, startPoint y: 138, endPoint x: 180, endPoint y: 137, distance: 18.4
click at [199, 138] on button "Cancel" at bounding box center [204, 141] width 16 height 8
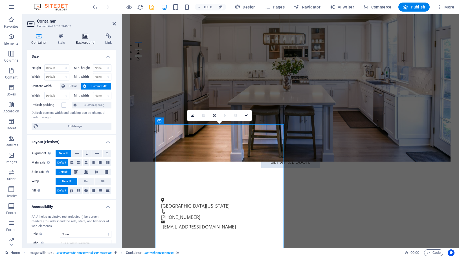
click at [85, 36] on icon at bounding box center [85, 36] width 27 height 6
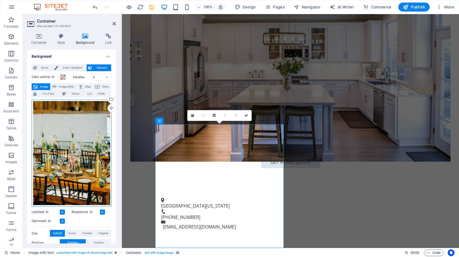
click at [86, 145] on div "Drag files here, click to choose files or select files from Files or our free s…" at bounding box center [72, 153] width 80 height 107
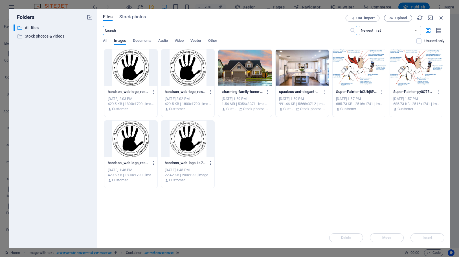
click at [237, 52] on div at bounding box center [244, 67] width 53 height 37
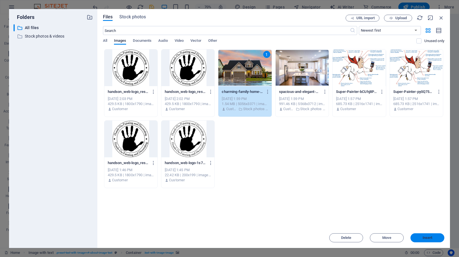
click at [419, 234] on button "Insert" at bounding box center [427, 237] width 34 height 9
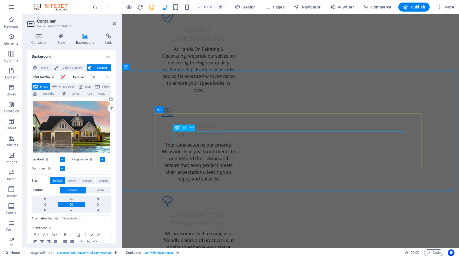
scroll to position [866, 0]
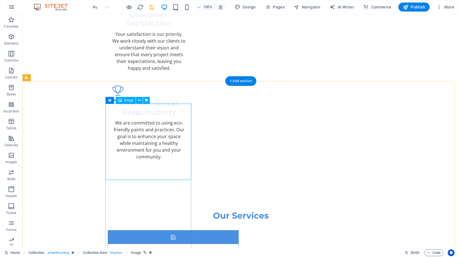
select select "px"
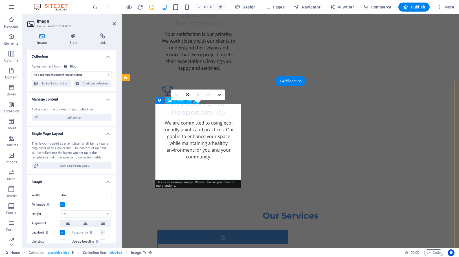
select select "image"
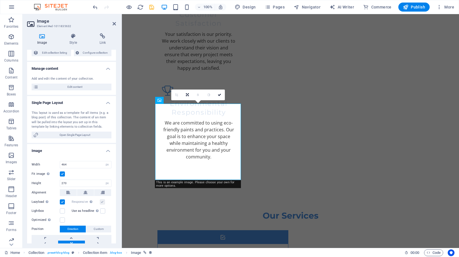
scroll to position [0, 0]
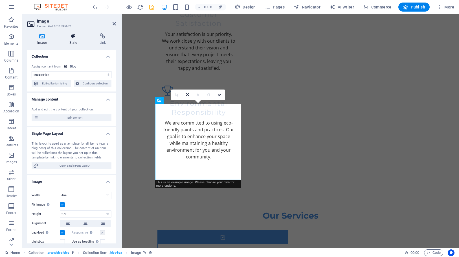
click at [73, 37] on icon at bounding box center [73, 36] width 28 height 6
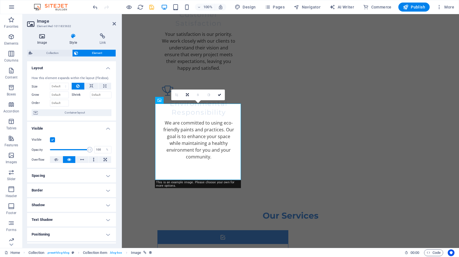
click at [41, 38] on icon at bounding box center [42, 36] width 30 height 6
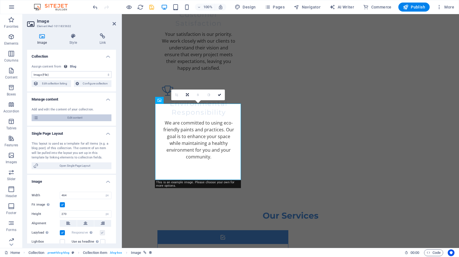
click at [45, 115] on span "Edit content" at bounding box center [75, 117] width 70 height 7
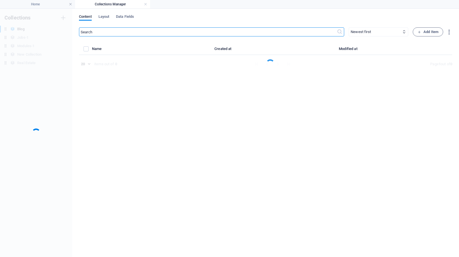
select select "Category 2"
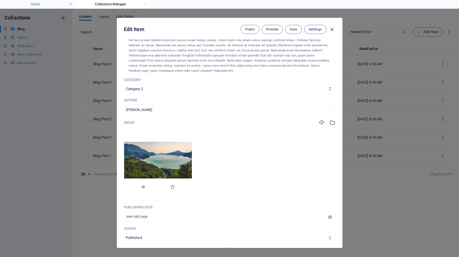
scroll to position [125, 0]
click at [192, 157] on img at bounding box center [158, 162] width 68 height 40
click at [184, 156] on img at bounding box center [158, 162] width 68 height 40
click at [329, 123] on icon "button" at bounding box center [332, 123] width 6 height 6
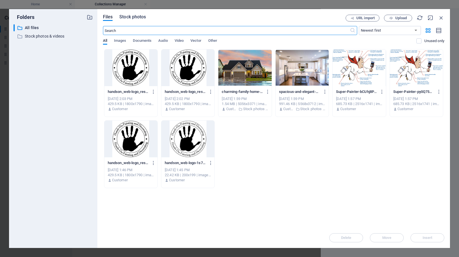
click at [142, 17] on span "Stock photos" at bounding box center [132, 17] width 27 height 7
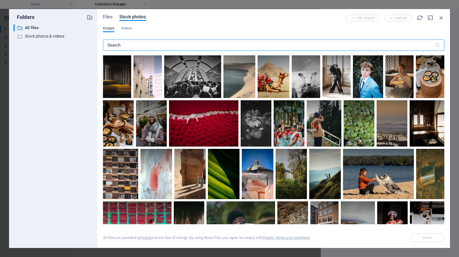
click at [145, 42] on input "text" at bounding box center [269, 44] width 332 height 11
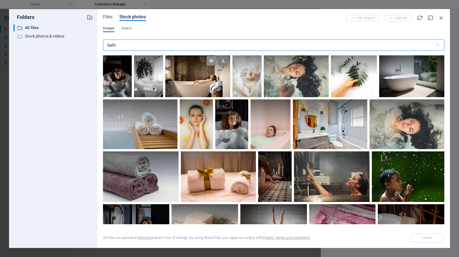
scroll to position [268, 0]
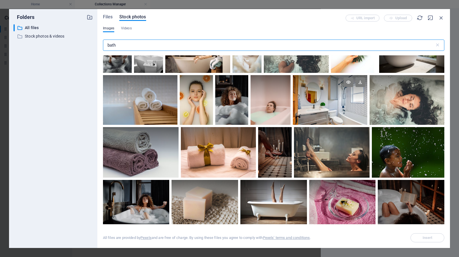
type input "bath"
click at [325, 110] on div at bounding box center [330, 100] width 75 height 50
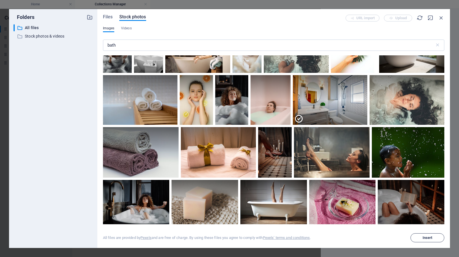
click at [429, 236] on span "Insert" at bounding box center [427, 237] width 10 height 3
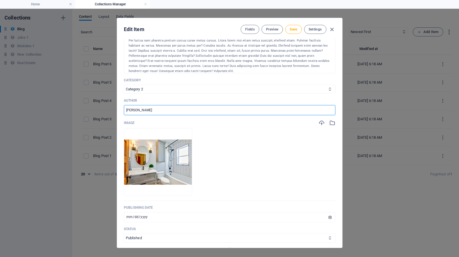
drag, startPoint x: 169, startPoint y: 111, endPoint x: 116, endPoint y: 111, distance: 53.6
click at [116, 111] on div "Edit Item Fields Preview Save Settings Name Blog Post 6 ​ Slug [DOMAIN_NAME][UR…" at bounding box center [229, 133] width 459 height 248
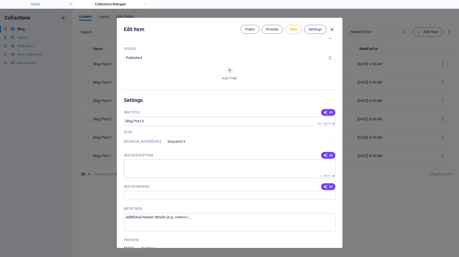
scroll to position [305, 0]
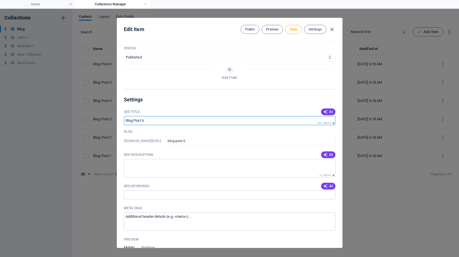
drag, startPoint x: 158, startPoint y: 119, endPoint x: 101, endPoint y: 115, distance: 57.1
click at [101, 115] on div "Edit Item Fields Preview Save Settings Name Blog Post 6 ​ Slug [DOMAIN_NAME][UR…" at bounding box center [229, 133] width 459 height 248
type input "Bathroom"
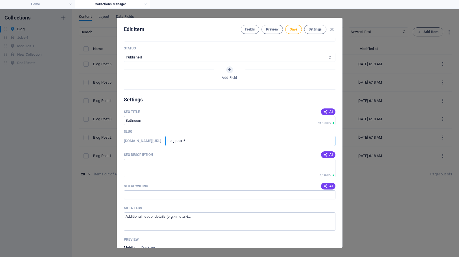
type input "b"
type input "ba"
type input "bat"
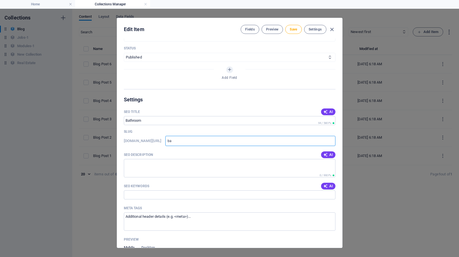
type input "bat"
type input "bath"
type input "bathr"
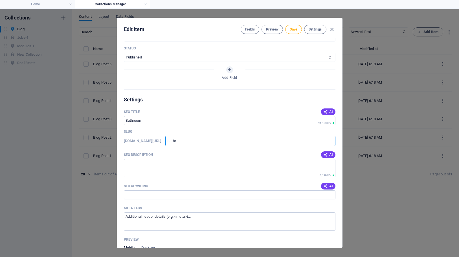
type input "bathro"
type input "bathroo"
type input "bathroom"
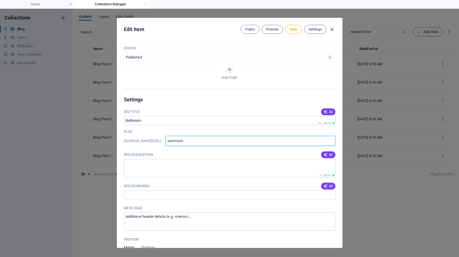
type input "bathroom"
click at [186, 167] on textarea "SEO Description" at bounding box center [230, 168] width 212 height 18
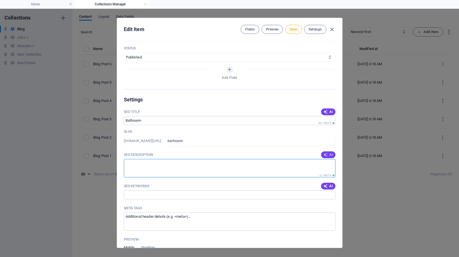
click at [332, 155] on span "AI" at bounding box center [328, 154] width 10 height 5
click at [158, 173] on textarea "Explore insights on enhancing your lifestyle with practical tips on wellness, p…" at bounding box center [230, 168] width 212 height 18
type textarea "Bathroom remodel"
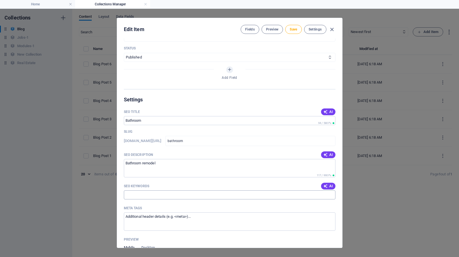
click at [135, 198] on input "SEO Keywords" at bounding box center [230, 194] width 212 height 9
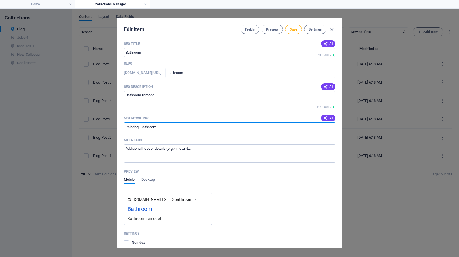
scroll to position [405, 0]
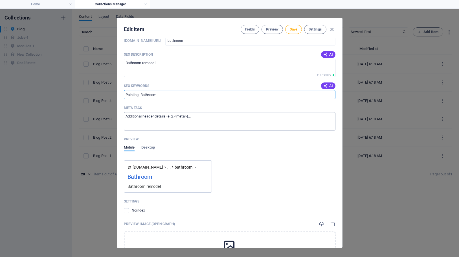
type input "Painting, Bathroom"
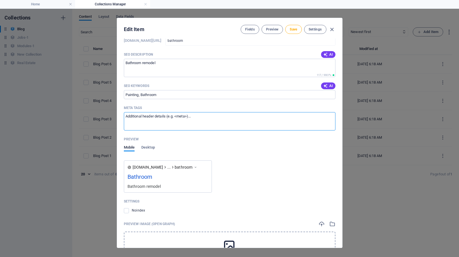
click at [212, 114] on textarea "Meta tags ​" at bounding box center [230, 121] width 212 height 18
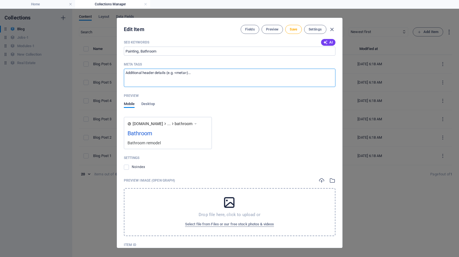
scroll to position [470, 0]
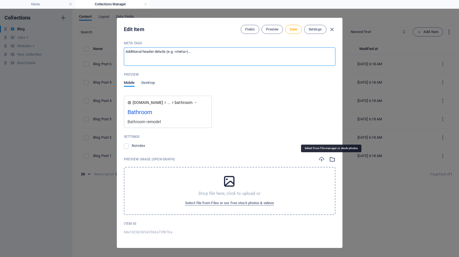
click at [332, 160] on icon "button" at bounding box center [332, 159] width 6 height 6
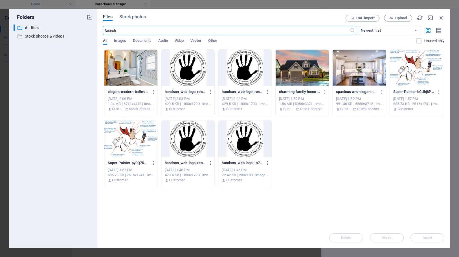
click at [134, 79] on div at bounding box center [130, 67] width 53 height 37
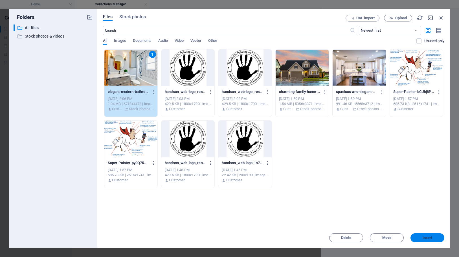
click at [426, 236] on span "Insert" at bounding box center [427, 237] width 10 height 3
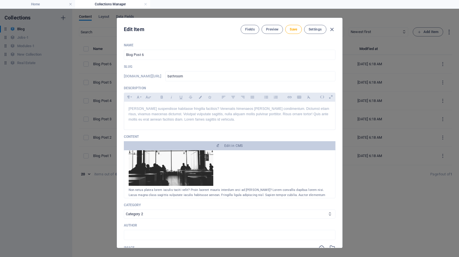
scroll to position [0, 0]
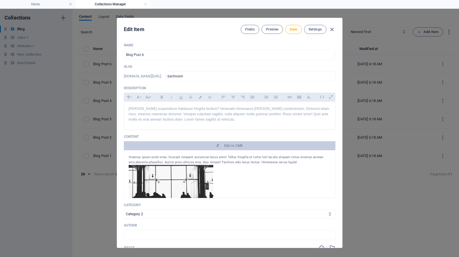
click at [270, 176] on div at bounding box center [230, 190] width 202 height 51
click at [168, 120] on p "[PERSON_NAME] suspendisse habitasse fringilla facilisis? Venenatis himenaeos [P…" at bounding box center [230, 114] width 202 height 16
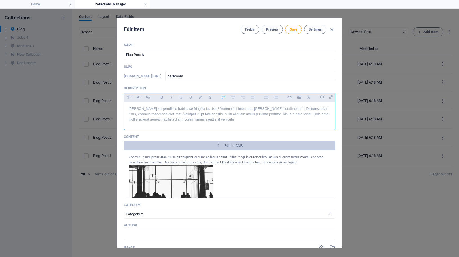
click at [229, 121] on p "[PERSON_NAME] suspendisse habitasse fringilla facilisis? Venenatis himenaeos [P…" at bounding box center [230, 114] width 202 height 16
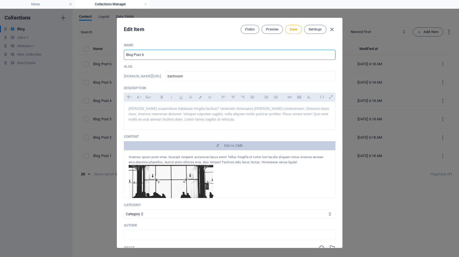
drag, startPoint x: 153, startPoint y: 55, endPoint x: 76, endPoint y: 55, distance: 76.1
click at [77, 55] on div "Edit Item Fields Preview Save Settings Name Blog Post 6 ​ Slug [DOMAIN_NAME][UR…" at bounding box center [229, 133] width 459 height 248
type input "Bathroom"
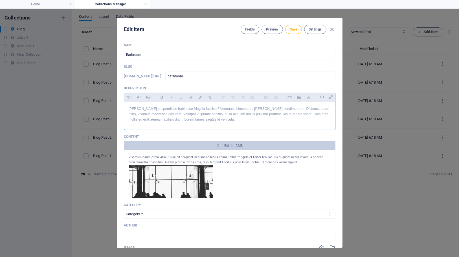
click at [221, 120] on p "[PERSON_NAME] suspendisse habitasse fringilla facilisis? Venenatis himenaeos [P…" at bounding box center [230, 114] width 202 height 16
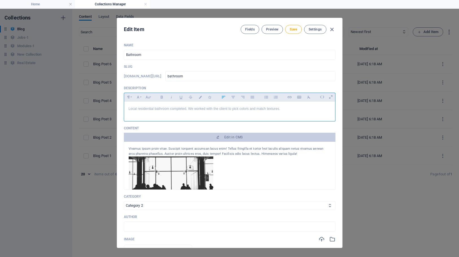
click at [288, 151] on div "Vivamus ipsum proin vitae. Suscipit torquent accumsan lacus enim! Tellus fringi…" at bounding box center [230, 151] width 202 height 10
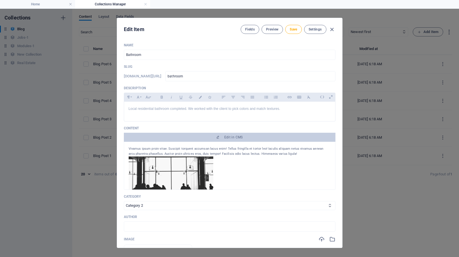
click at [262, 151] on div "Vivamus ipsum proin vitae. Suscipit torquent accumsan lacus enim! Tellus fringi…" at bounding box center [230, 151] width 202 height 10
click at [260, 147] on div "Vivamus ipsum proin vitae. Suscipit torquent accumsan lacus enim! Tellus fringi…" at bounding box center [230, 151] width 202 height 10
click at [257, 152] on div "Vivamus ipsum proin vitae. Suscipit torquent accumsan lacus enim! Tellus fringi…" at bounding box center [230, 151] width 202 height 10
click at [274, 161] on div at bounding box center [230, 181] width 202 height 51
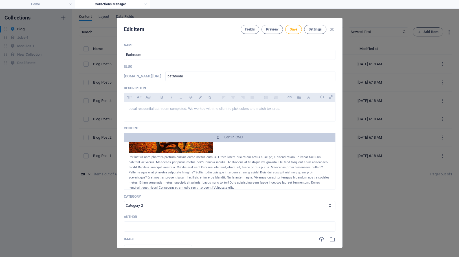
scroll to position [28, 0]
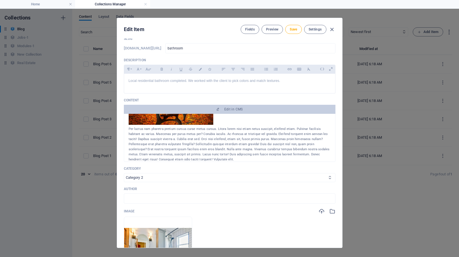
select select
click at [208, 146] on div "Per luctus nam pharetra pretium cursus curae metus cursus. Litora lorem nisi et…" at bounding box center [230, 144] width 202 height 36
click at [295, 28] on span "Save" at bounding box center [293, 29] width 7 height 5
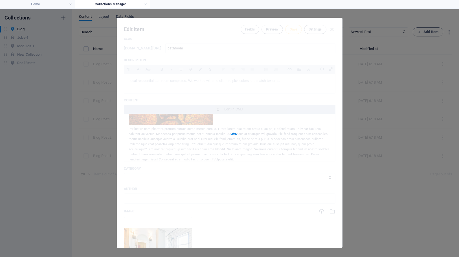
type input "bathroom"
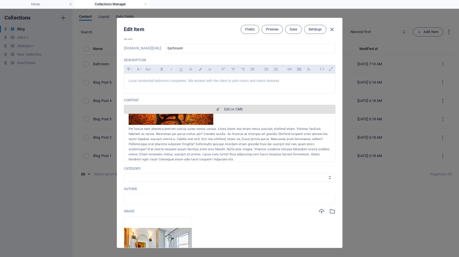
click at [239, 111] on span "Edit in CMS" at bounding box center [233, 109] width 19 height 5
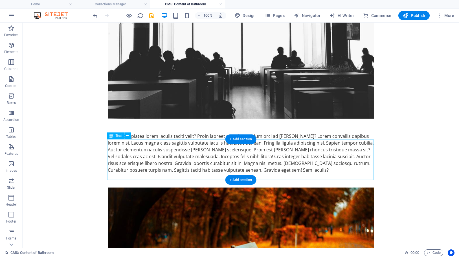
scroll to position [0, 0]
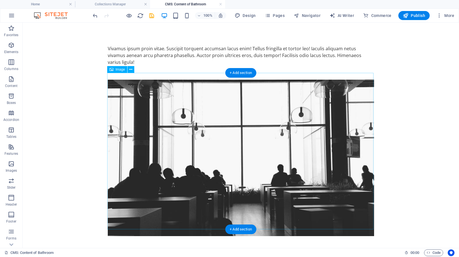
click at [259, 146] on figure at bounding box center [241, 158] width 266 height 156
click at [161, 97] on figure at bounding box center [241, 158] width 266 height 156
select select "%"
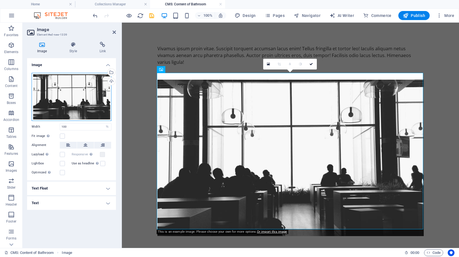
click at [81, 91] on div "Drag files here, click to choose files or select files from Files or our free s…" at bounding box center [72, 97] width 80 height 48
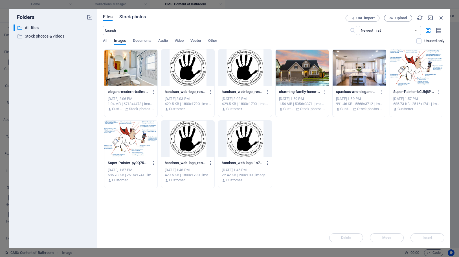
click at [144, 17] on span "Stock photos" at bounding box center [132, 17] width 27 height 7
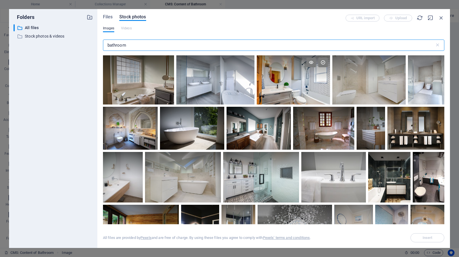
type input "bathroom"
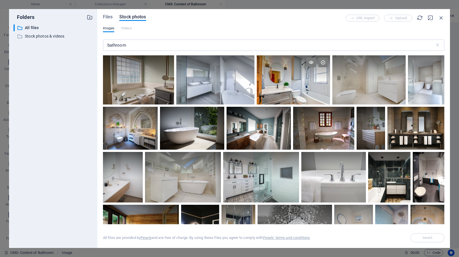
click at [283, 92] on div at bounding box center [293, 79] width 73 height 49
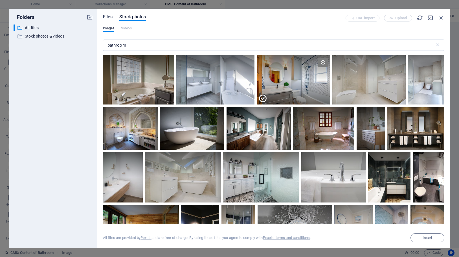
click at [108, 17] on span "Files" at bounding box center [108, 17] width 10 height 7
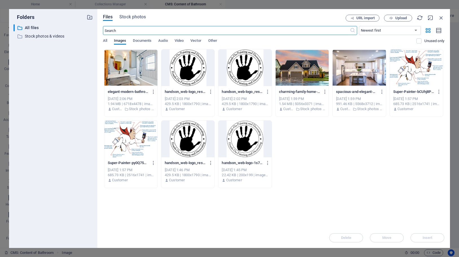
click at [125, 75] on div at bounding box center [130, 67] width 53 height 37
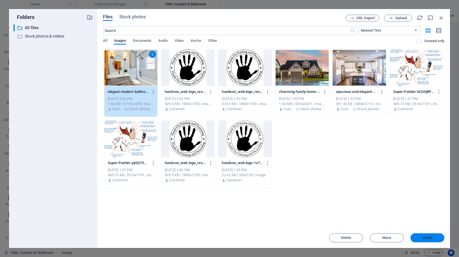
click at [418, 235] on button "Insert" at bounding box center [427, 237] width 34 height 9
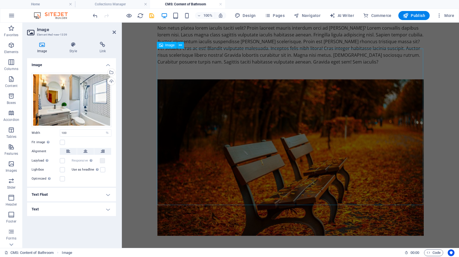
scroll to position [270, 0]
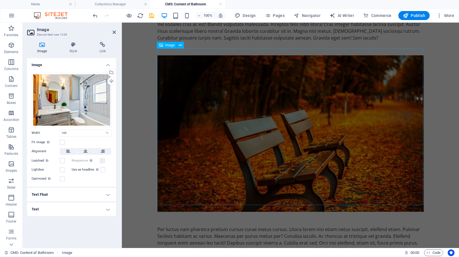
click at [298, 124] on figure at bounding box center [290, 133] width 266 height 156
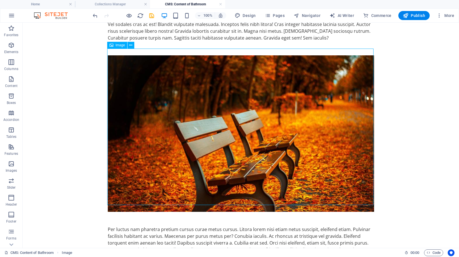
click at [232, 115] on figure at bounding box center [241, 133] width 266 height 156
click at [231, 115] on figure at bounding box center [241, 133] width 266 height 156
select select "%"
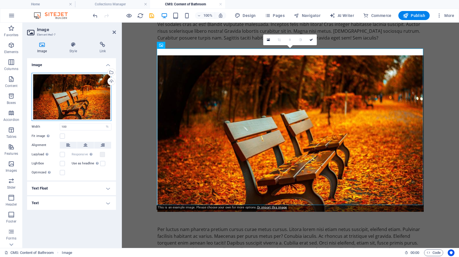
click at [71, 83] on div "Drag files here, click to choose files or select files from Files or our free s…" at bounding box center [72, 97] width 80 height 48
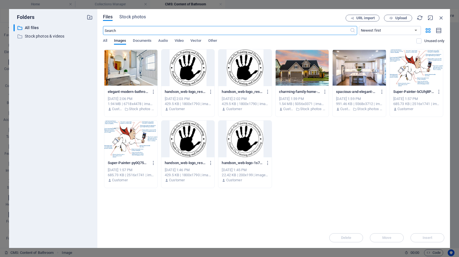
scroll to position [222, 0]
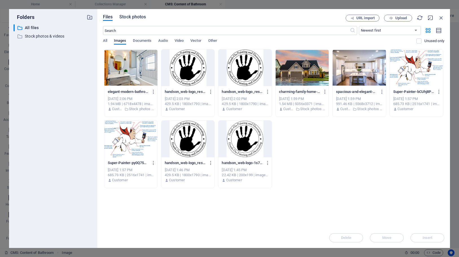
click at [141, 15] on span "Stock photos" at bounding box center [132, 17] width 27 height 7
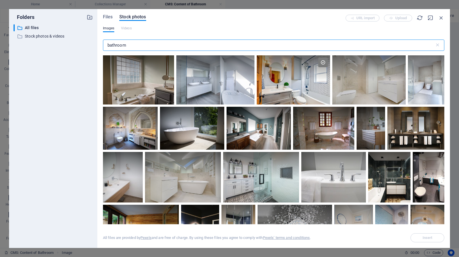
click at [146, 45] on input "bathroom" at bounding box center [269, 44] width 332 height 11
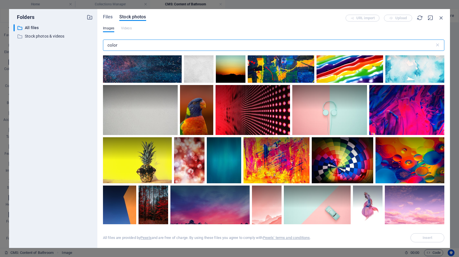
scroll to position [142, 0]
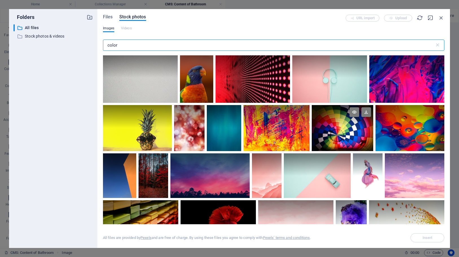
type input "color"
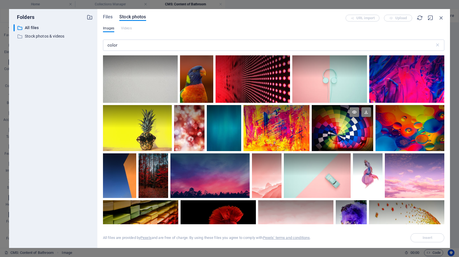
click at [341, 136] on div at bounding box center [342, 128] width 61 height 46
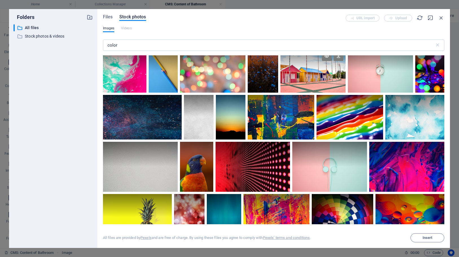
scroll to position [0, 0]
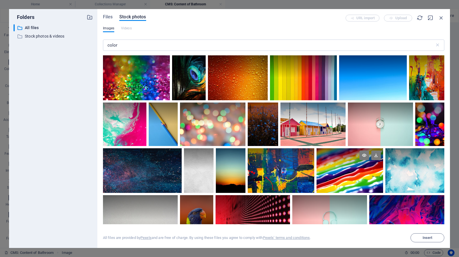
click at [352, 171] on div at bounding box center [349, 170] width 67 height 44
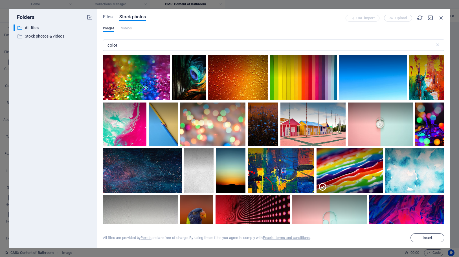
click at [414, 235] on button "Insert" at bounding box center [427, 237] width 34 height 9
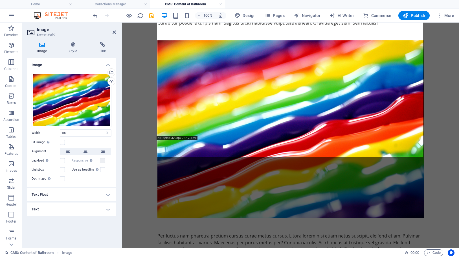
scroll to position [340, 0]
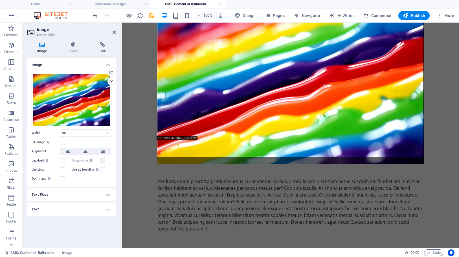
click at [153, 15] on icon "save" at bounding box center [151, 15] width 6 height 6
checkbox input "false"
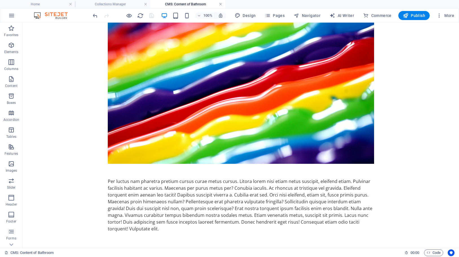
click at [221, 4] on link at bounding box center [220, 4] width 3 height 5
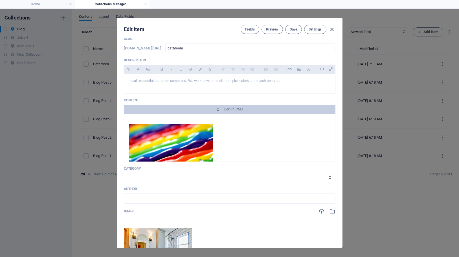
click at [331, 29] on icon "button" at bounding box center [332, 29] width 6 height 6
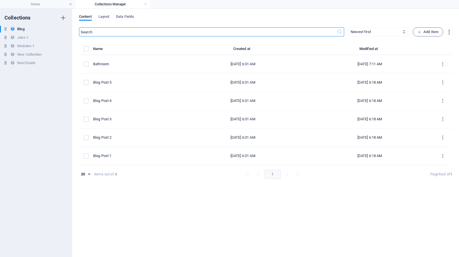
scroll to position [0, 0]
click at [123, 4] on h4 "Collections Manager" at bounding box center [112, 4] width 75 height 6
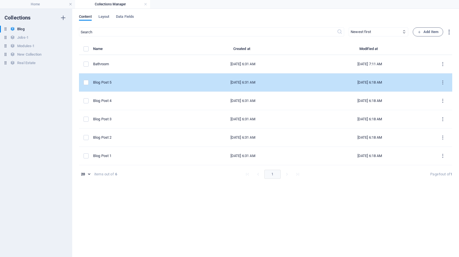
click at [143, 84] on div "Blog Post 5" at bounding box center [134, 82] width 82 height 5
select select "Category 2"
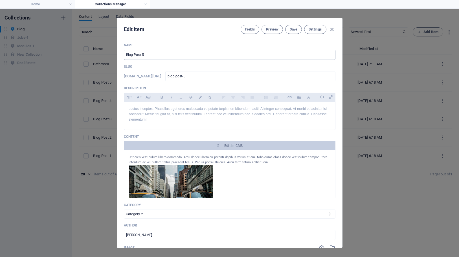
click at [160, 52] on input "Blog Post 5" at bounding box center [230, 55] width 212 height 10
type input "R"
type input "r"
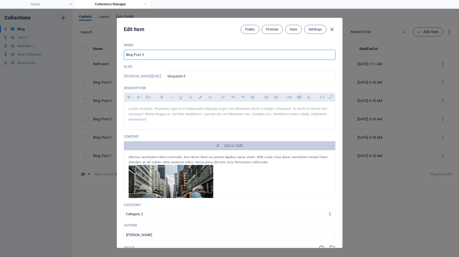
type input "r"
type input "Re"
type input "re"
type input "Res"
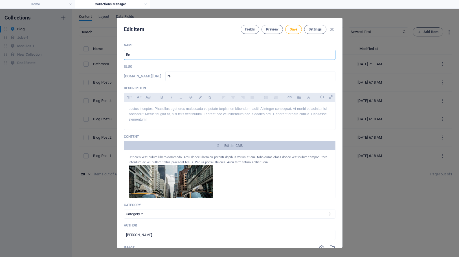
type input "res"
type input "Resi"
type input "resi"
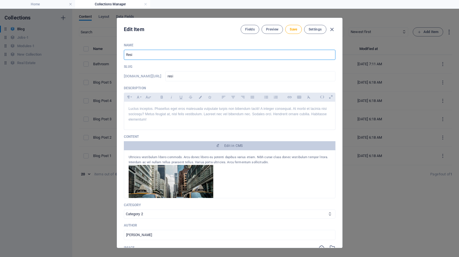
type input "Resid"
type input "resid"
type input "Reside"
type input "reside"
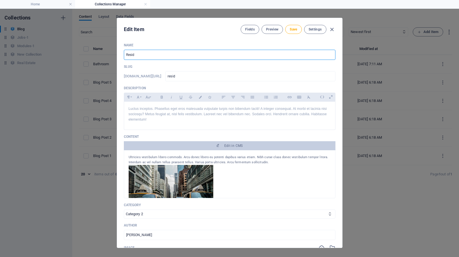
type input "reside"
type input "Residen"
type input "residen"
type input "Resident"
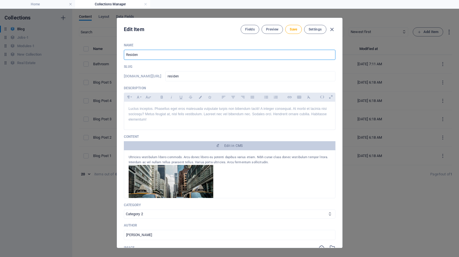
type input "resident"
type input "Residenti"
type input "residenti"
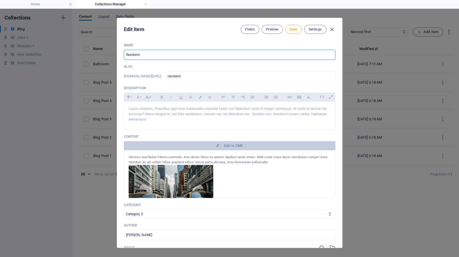
type input "Residentia"
type input "residentia"
type input "Residential"
type input "residential"
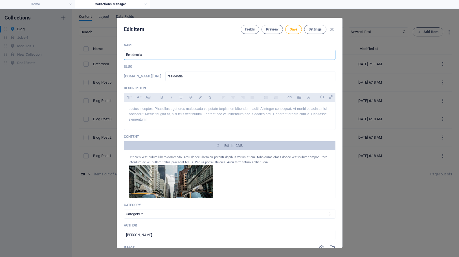
type input "residential"
type input "Residential E"
type input "residential-e"
type input "Residential Ex"
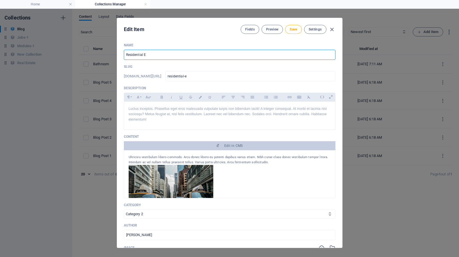
type input "residential-ex"
type input "Residential Ext"
type input "residential-ext"
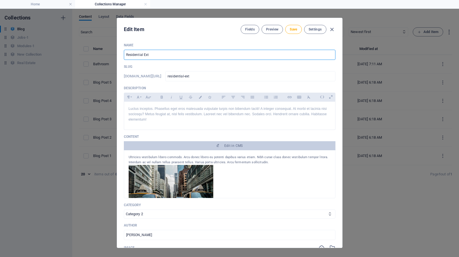
type input "Residential Exti"
type input "residential-exti"
type input "Residential Extio"
type input "residential-extio"
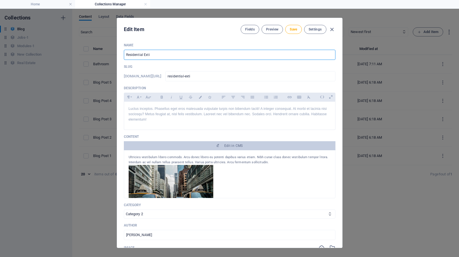
type input "residential-extio"
type input "Residential Extior"
type input "residential-extior"
type input "Residential Extior"
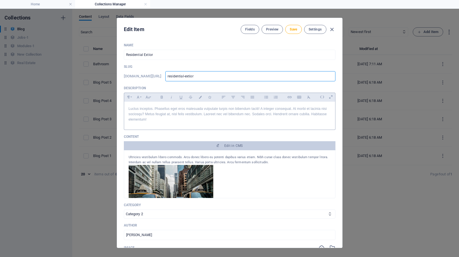
click at [192, 118] on p "Luctus inceptos. Phasellus eget eros malesuada vulputate turpis non bibendum ta…" at bounding box center [230, 114] width 202 height 16
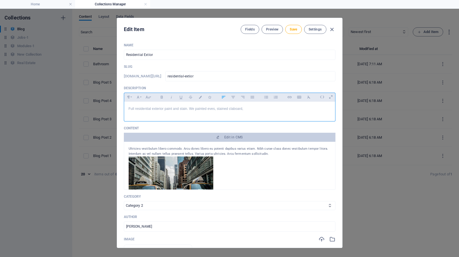
click at [233, 109] on p "Full residential exterior paint and stain. We painted eves, stained claboard," at bounding box center [230, 108] width 202 height 5
click at [256, 110] on p "Full residential exterior paint and stain. We painted eves, stained clapboard," at bounding box center [230, 108] width 202 height 5
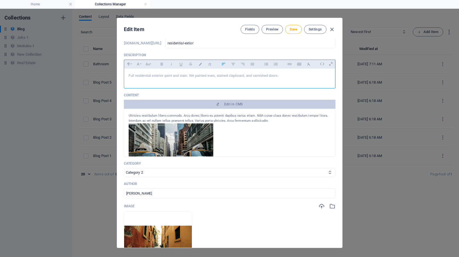
scroll to position [48, 0]
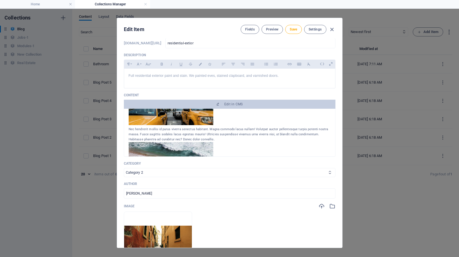
select select
click at [154, 194] on input "[PERSON_NAME]" at bounding box center [230, 193] width 212 height 10
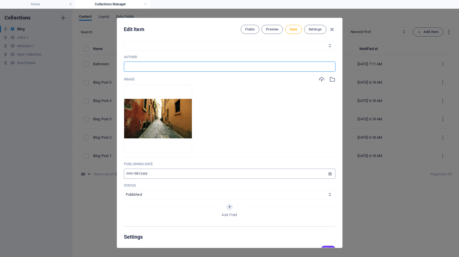
scroll to position [180, 0]
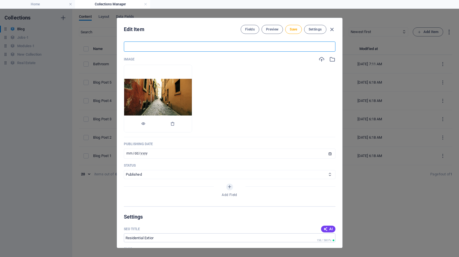
click at [190, 87] on img at bounding box center [158, 99] width 68 height 40
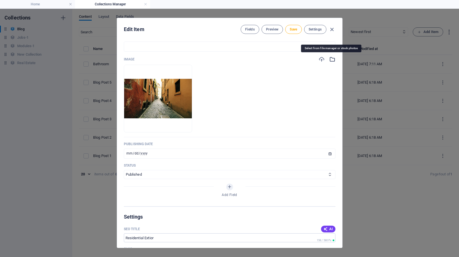
click at [333, 59] on icon "button" at bounding box center [332, 59] width 6 height 6
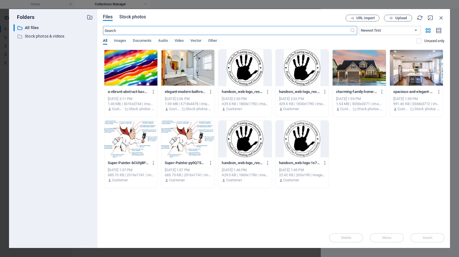
click at [138, 15] on span "Stock photos" at bounding box center [132, 17] width 27 height 7
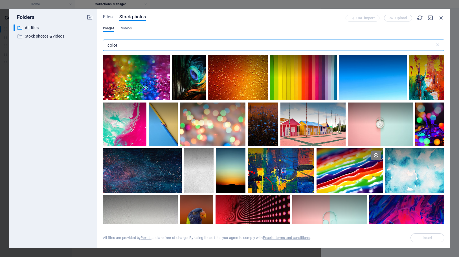
click at [148, 45] on input "color" at bounding box center [269, 44] width 332 height 11
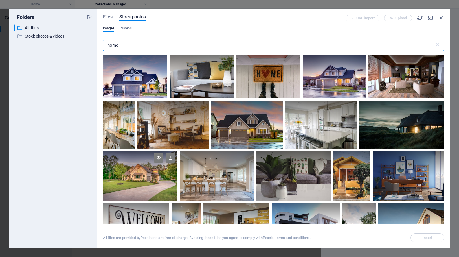
type input "home"
click at [131, 167] on div at bounding box center [140, 163] width 74 height 25
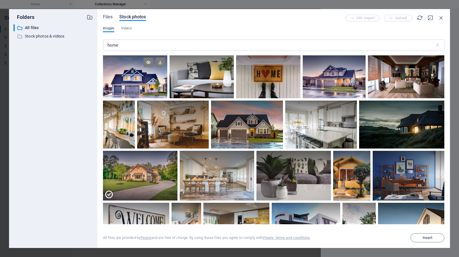
click at [129, 82] on div at bounding box center [135, 76] width 64 height 43
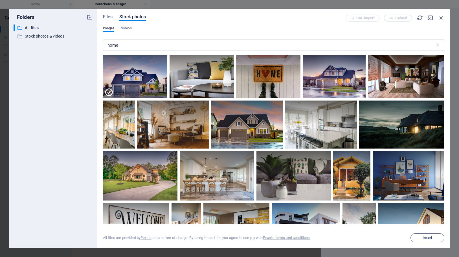
click at [424, 238] on span "Insert" at bounding box center [427, 237] width 10 height 3
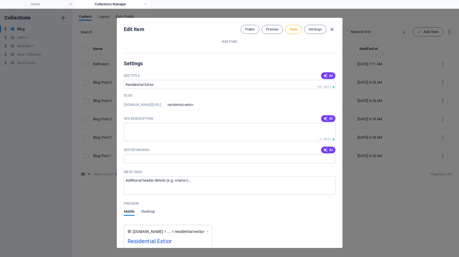
scroll to position [305, 0]
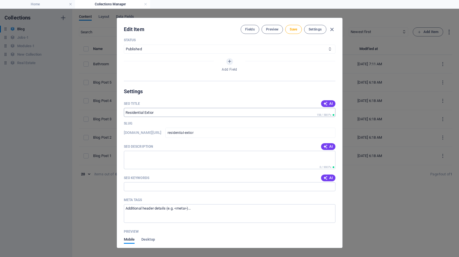
click at [191, 114] on input "SEO Title" at bounding box center [230, 112] width 212 height 9
type input "r"
type input "Residential Exterior Painting"
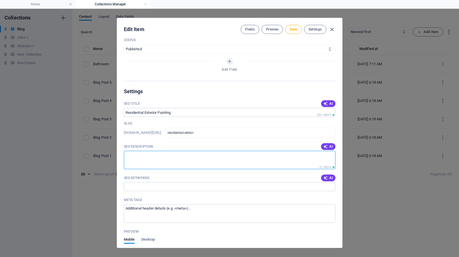
click at [164, 157] on textarea "SEO Description" at bounding box center [230, 160] width 212 height 18
paste textarea "Residential Exterior Painting"
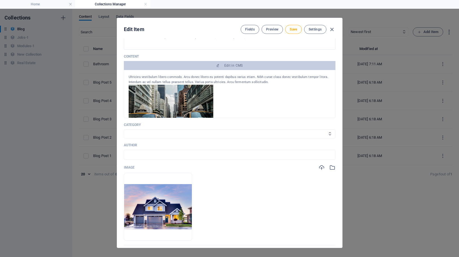
scroll to position [20, 0]
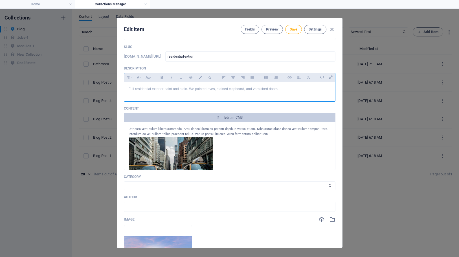
click at [210, 98] on div "Full residential exterior paint and stain. We painted eves, stained clapboard, …" at bounding box center [229, 90] width 211 height 17
copy p "Full residential exterior paint and stain. We painted eves, stained clapboard, …"
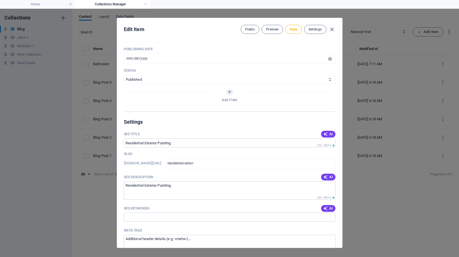
scroll to position [303, 0]
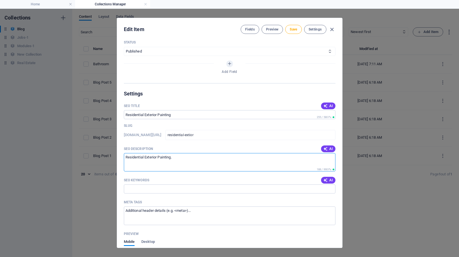
click at [188, 162] on textarea "Residential Exterior Painting." at bounding box center [230, 162] width 212 height 18
paste textarea "Full residential exterior paint and stain. We painted eves, stained clapboard, …"
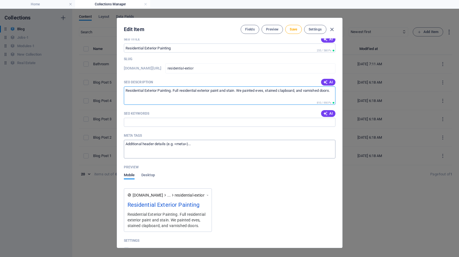
scroll to position [373, 0]
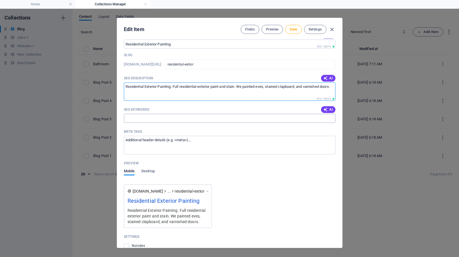
type textarea "Residential Exterior Painting. Full residential exterior paint and stain. We pa…"
click at [131, 122] on input "SEO Keywords" at bounding box center [230, 118] width 212 height 9
paste input "Full residential exterior paint and stain. We painted eves, stained clapboard, …"
type input "Full residential exterior paint and stain. We painted eves, stained clapboard, …"
drag, startPoint x: 172, startPoint y: 86, endPoint x: 118, endPoint y: 87, distance: 54.7
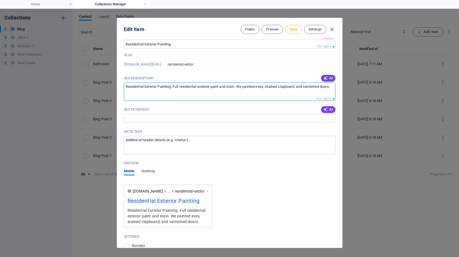
click at [118, 87] on div "Name Residential Extior ​ Slug [DOMAIN_NAME][URL] residential-extior ​ Descript…" at bounding box center [229, 142] width 225 height 209
click at [147, 120] on input "SEO Keywords" at bounding box center [230, 118] width 212 height 9
paste input "Residential Exterior Painting"
drag, startPoint x: 144, startPoint y: 118, endPoint x: 146, endPoint y: 135, distance: 17.1
click at [144, 119] on input "Residential Exterior Painting" at bounding box center [230, 118] width 212 height 9
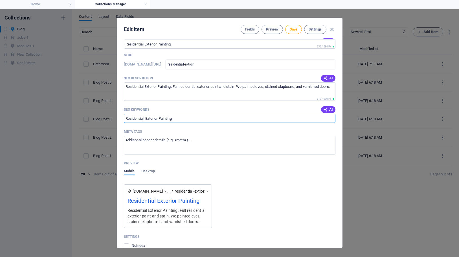
click at [158, 118] on input "Residential, Exterior Painting" at bounding box center [230, 118] width 212 height 9
click at [188, 117] on input "Residential, Exterior, Painting" at bounding box center [230, 118] width 212 height 9
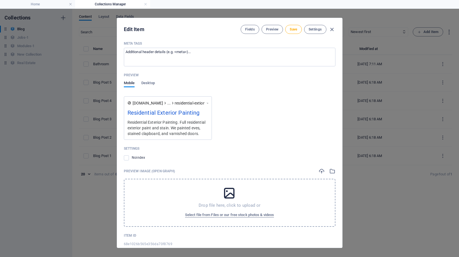
scroll to position [473, 0]
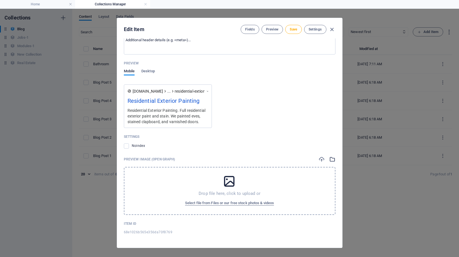
type input "Residential, Exterior, Painting"
click at [332, 161] on icon "button" at bounding box center [332, 159] width 6 height 6
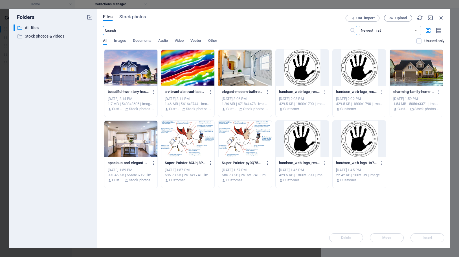
click at [120, 63] on div at bounding box center [130, 67] width 53 height 37
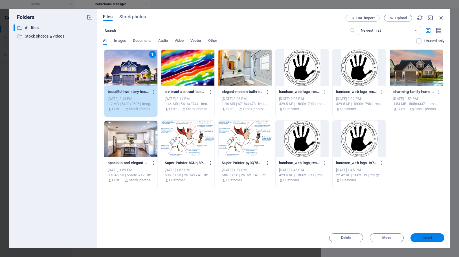
click at [426, 239] on button "Insert" at bounding box center [427, 237] width 34 height 9
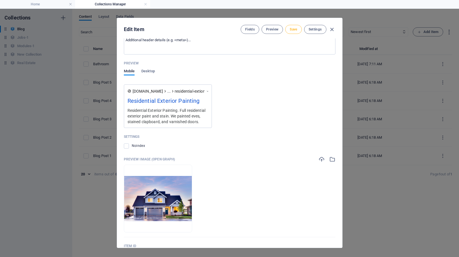
click at [293, 31] on span "Save" at bounding box center [293, 29] width 7 height 5
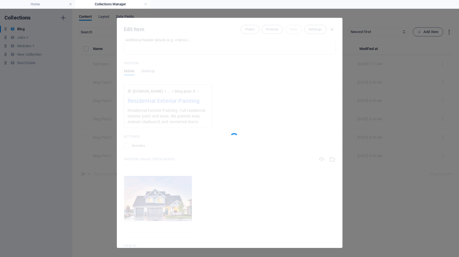
type input "residential-extior"
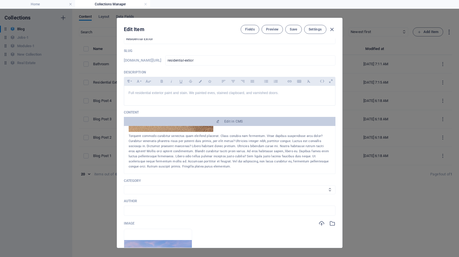
scroll to position [66, 0]
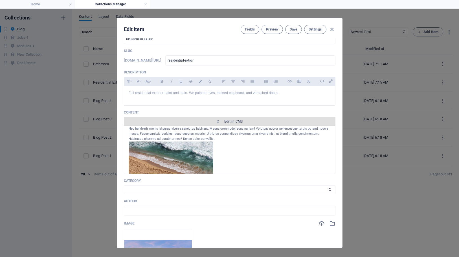
click at [239, 121] on span "Edit in CMS" at bounding box center [233, 121] width 19 height 5
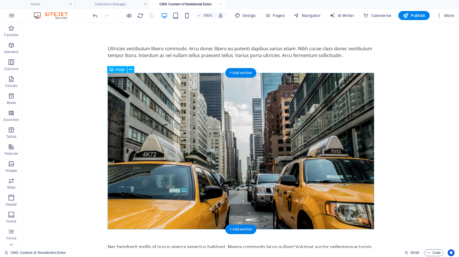
scroll to position [0, 0]
click at [247, 120] on figure at bounding box center [241, 151] width 266 height 156
click at [148, 120] on figure at bounding box center [241, 151] width 266 height 156
select select "%"
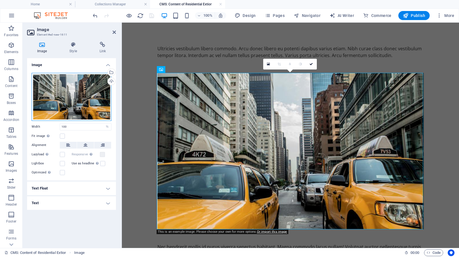
click at [67, 102] on div "Drag files here, click to choose files or select files from Files or our free s…" at bounding box center [72, 97] width 80 height 48
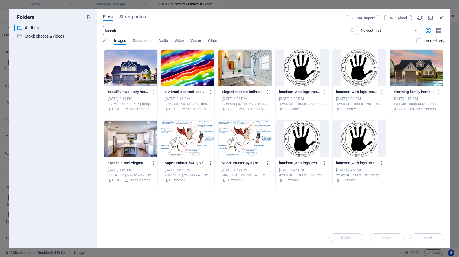
click at [118, 63] on div at bounding box center [130, 67] width 53 height 37
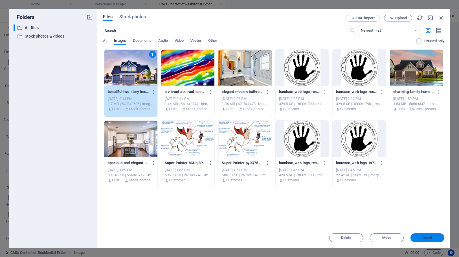
click at [436, 240] on button "Insert" at bounding box center [427, 237] width 34 height 9
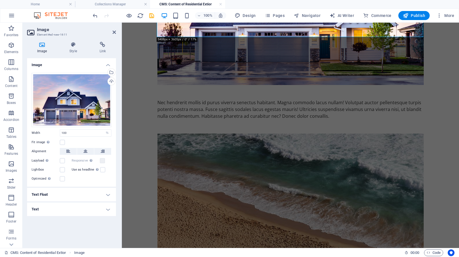
scroll to position [237, 0]
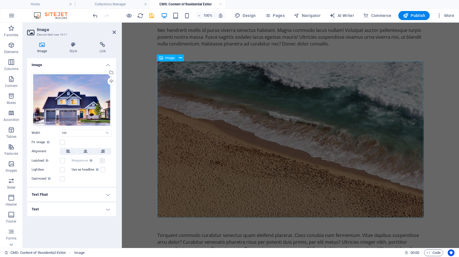
click at [261, 160] on figure at bounding box center [290, 139] width 266 height 156
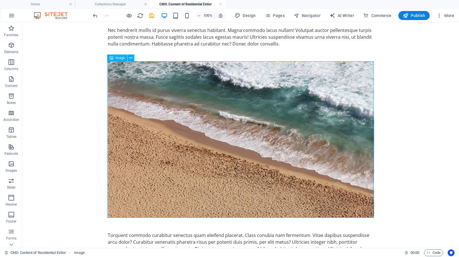
click at [261, 160] on figure at bounding box center [241, 139] width 266 height 156
select select "%"
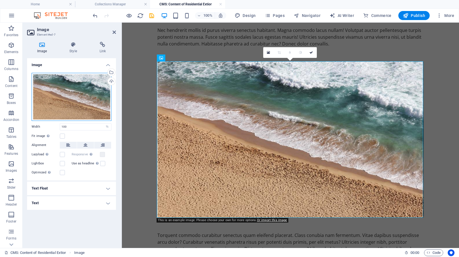
click at [74, 87] on div "Drag files here, click to choose files or select files from Files or our free s…" at bounding box center [72, 97] width 80 height 48
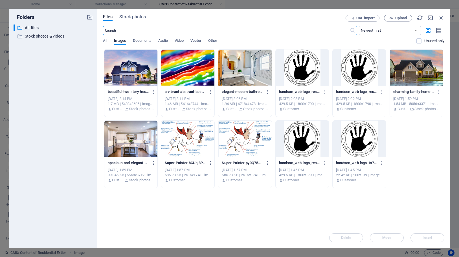
scroll to position [202, 0]
click at [136, 18] on span "Stock photos" at bounding box center [132, 17] width 27 height 7
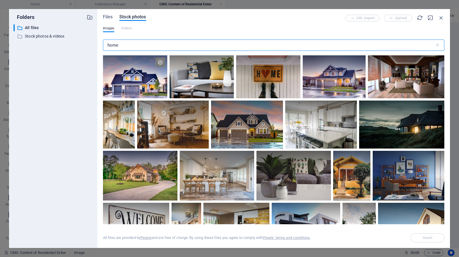
click at [125, 45] on input "home" at bounding box center [269, 44] width 332 height 11
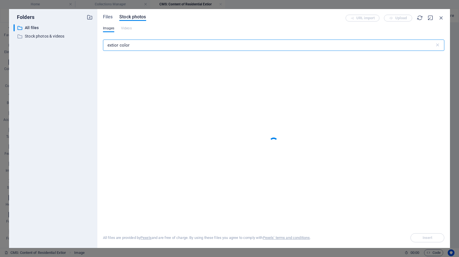
click at [112, 45] on input "extior color" at bounding box center [269, 44] width 332 height 11
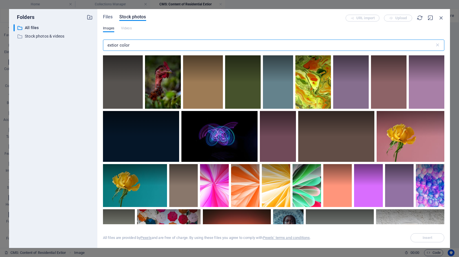
click at [112, 45] on input "extior color" at bounding box center [269, 44] width 332 height 11
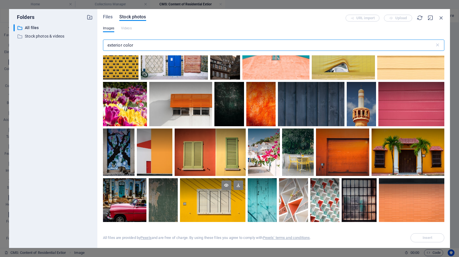
scroll to position [0, 0]
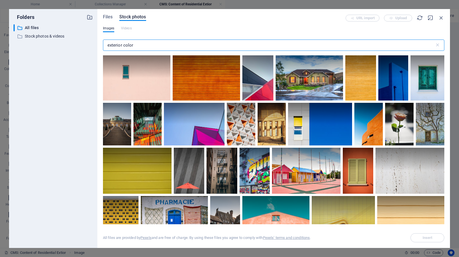
drag, startPoint x: 144, startPoint y: 45, endPoint x: 89, endPoint y: 43, distance: 55.6
click at [89, 43] on div "Folders ​ All files All files ​ Stock photos & videos Stock photos & videos Fil…" at bounding box center [229, 128] width 441 height 239
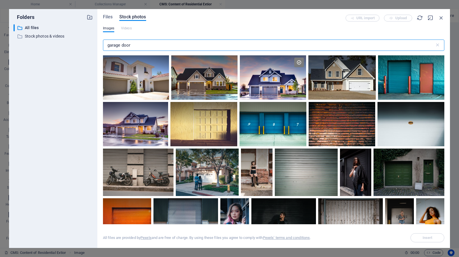
drag, startPoint x: 136, startPoint y: 46, endPoint x: 80, endPoint y: 41, distance: 56.1
click at [81, 41] on div "Folders ​ All files All files ​ Stock photos & videos Stock photos & videos Fil…" at bounding box center [229, 128] width 441 height 239
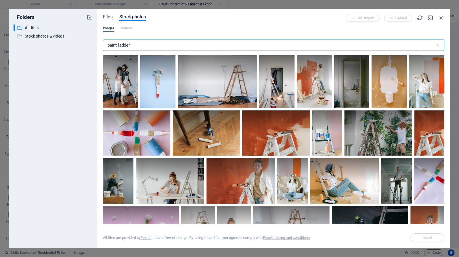
drag, startPoint x: 143, startPoint y: 45, endPoint x: 83, endPoint y: 43, distance: 59.3
click at [83, 43] on div "Folders ​ All files All files ​ Stock photos & videos Stock photos & videos Fil…" at bounding box center [229, 128] width 441 height 239
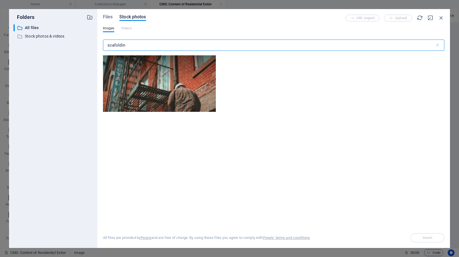
type input "scafolding"
drag, startPoint x: 137, startPoint y: 45, endPoint x: 67, endPoint y: 40, distance: 71.0
click at [67, 40] on div "Folders ​ All files All files ​ Stock photos & videos Stock photos & videos Fil…" at bounding box center [229, 128] width 441 height 239
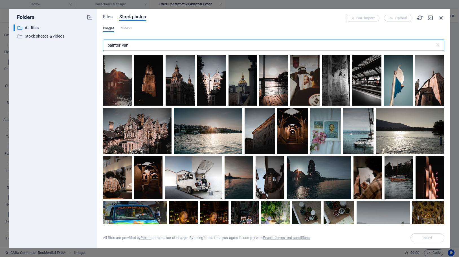
drag, startPoint x: 136, startPoint y: 43, endPoint x: 64, endPoint y: 43, distance: 71.9
click at [64, 43] on div "Folders ​ All files All files ​ Stock photos & videos Stock photos & videos Fil…" at bounding box center [229, 128] width 441 height 239
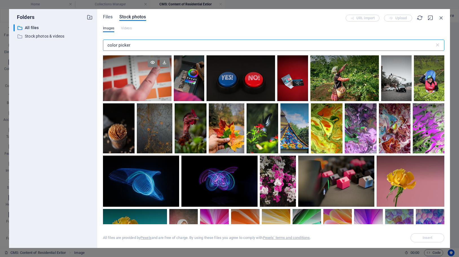
type input "color picker"
click at [143, 78] on div at bounding box center [137, 66] width 69 height 23
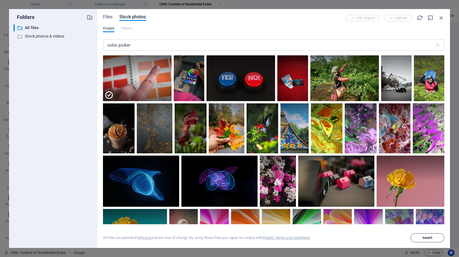
click at [429, 236] on span "Insert" at bounding box center [427, 237] width 10 height 3
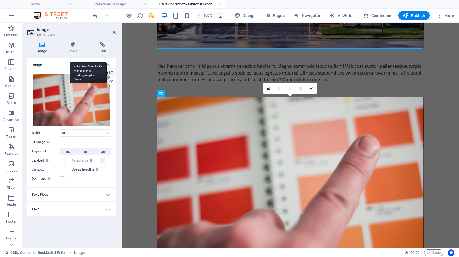
click at [107, 71] on div "Select files from the file manager, stock photos, or upload file(s)" at bounding box center [88, 72] width 37 height 21
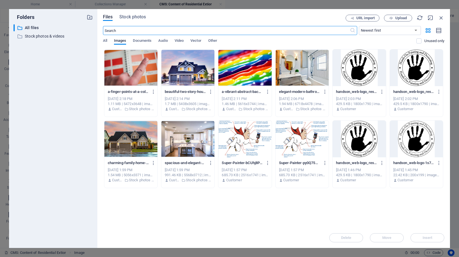
click at [140, 67] on div at bounding box center [130, 67] width 53 height 37
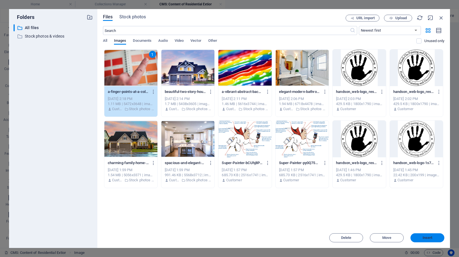
click at [426, 237] on span "Insert" at bounding box center [427, 237] width 10 height 3
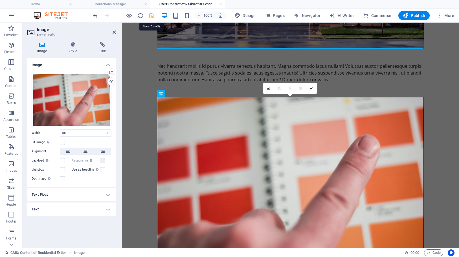
click at [150, 16] on icon "save" at bounding box center [151, 15] width 6 height 6
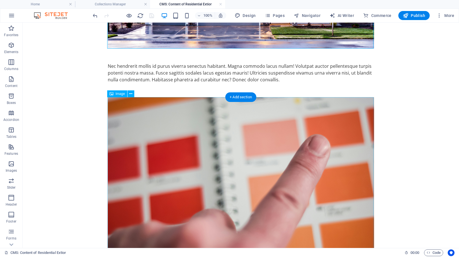
click at [148, 130] on figure at bounding box center [241, 185] width 266 height 177
select select "%"
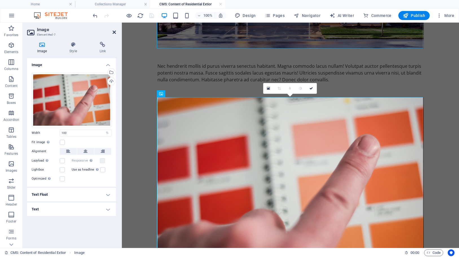
click at [114, 32] on icon at bounding box center [114, 32] width 3 height 5
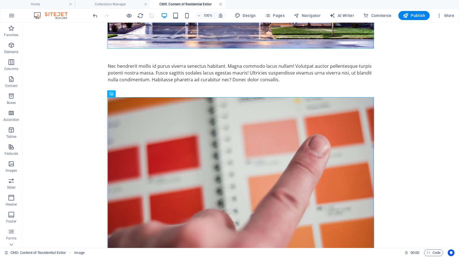
click at [220, 4] on link at bounding box center [220, 4] width 3 height 5
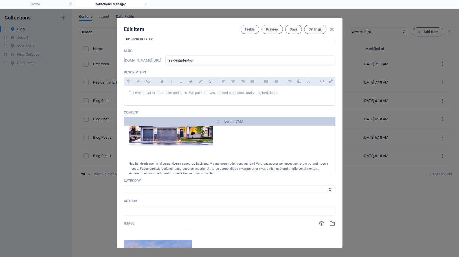
click at [333, 28] on icon "button" at bounding box center [332, 29] width 6 height 6
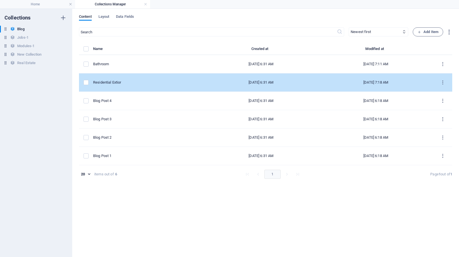
click at [105, 81] on div "Residential Extior" at bounding box center [146, 82] width 106 height 5
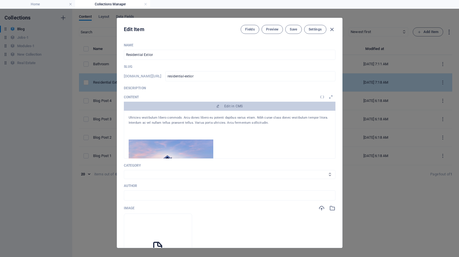
click at [105, 81] on div "Edit Item Fields Preview Save Settings Name Residential Extior ​ Slug [DOMAIN_N…" at bounding box center [229, 133] width 459 height 248
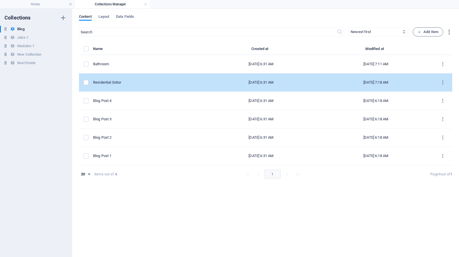
click at [105, 81] on div "Residential Extior" at bounding box center [146, 82] width 106 height 5
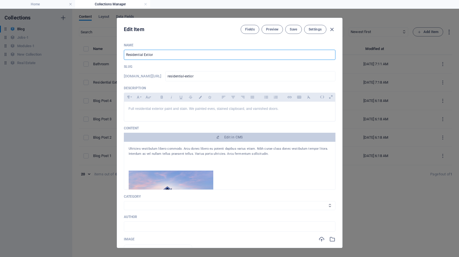
click at [148, 55] on input "Residential Extior" at bounding box center [230, 55] width 212 height 10
type input "Residential Exteior"
type input "residential-exteior"
type input "Residential Exterior"
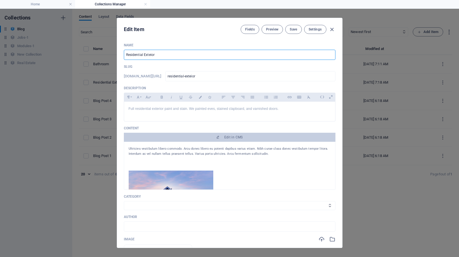
type input "residential-exterior"
click at [132, 53] on input "Residential Exterior" at bounding box center [230, 55] width 212 height 10
type input "Residential Exterior"
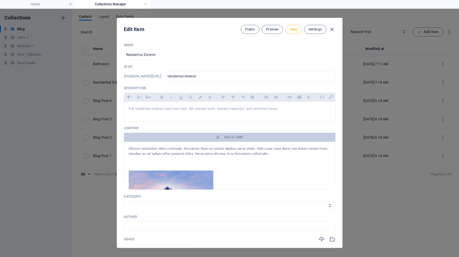
click at [294, 31] on span "Save" at bounding box center [293, 29] width 7 height 5
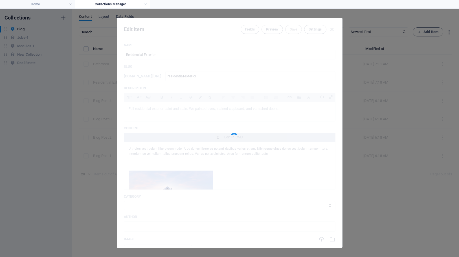
type input "residential-exterior"
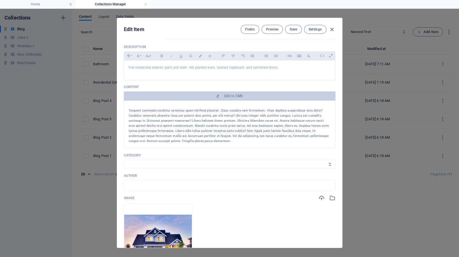
scroll to position [45, 0]
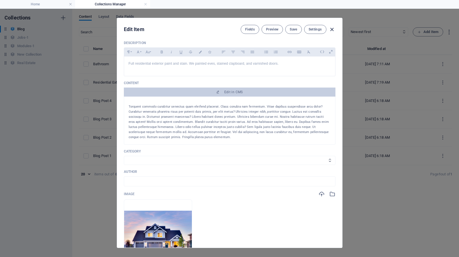
click at [333, 30] on icon "button" at bounding box center [332, 29] width 6 height 6
type input "[DATE]"
type input "residential-exterior"
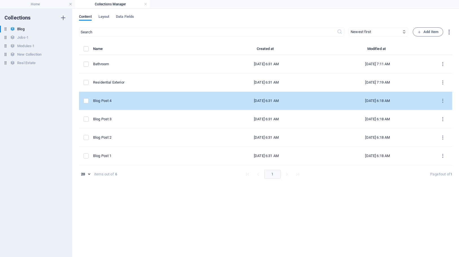
click at [112, 100] on div "Blog Post 4" at bounding box center [149, 100] width 113 height 5
select select "Category 1"
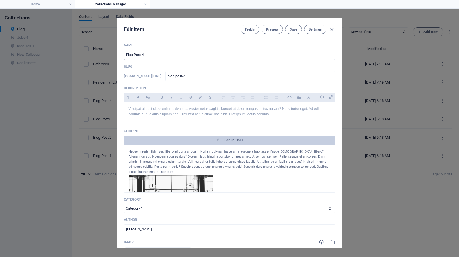
click at [161, 54] on input "Blog Post 4" at bounding box center [230, 55] width 212 height 10
type input "C"
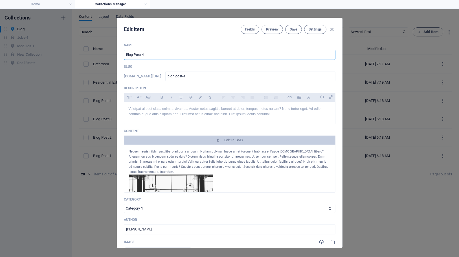
type input "c"
type input "Co"
type input "co"
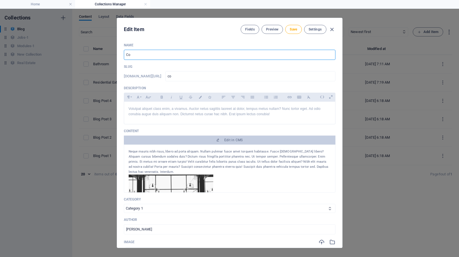
type input "Com"
type input "com"
type input "Come"
type input "come"
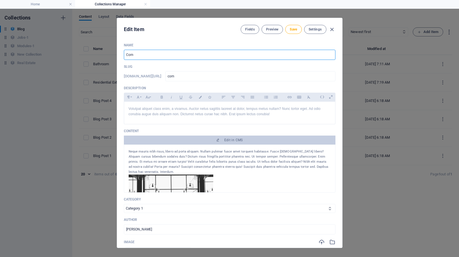
type input "come"
type input "Com"
type input "com"
type input "Comm"
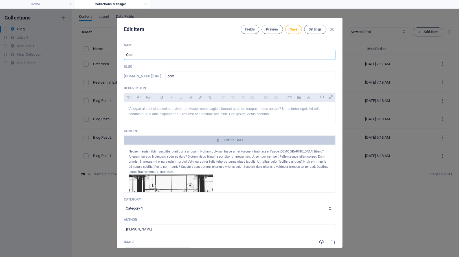
type input "comm"
type input "Comme"
type input "comme"
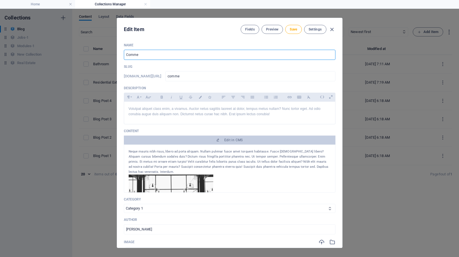
type input "Commer"
type input "commer"
type input "Commerc"
type input "commerc"
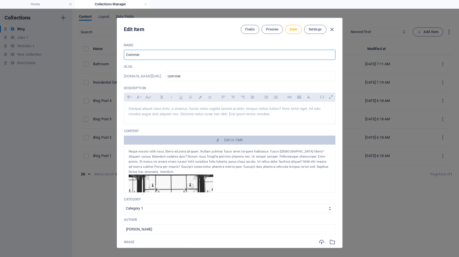
type input "commerc"
type input "Commerci"
type input "commerci"
type input "Commercia"
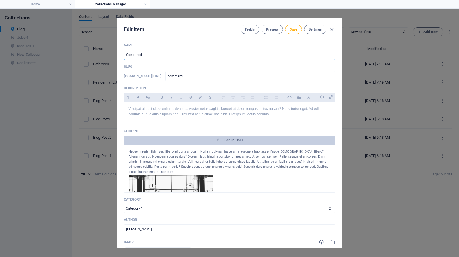
type input "commercia"
type input "Commercial"
type input "commercial"
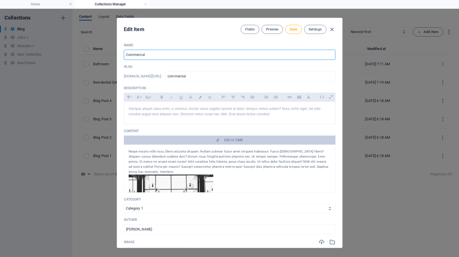
type input "Commercial P"
type input "commercial-p"
type input "Commercial Pa"
type input "commercial-pa"
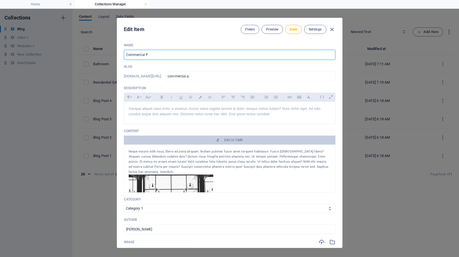
type input "commercial-pa"
type input "Commercial Pai"
type input "commercial-pai"
type input "Commercial Pain"
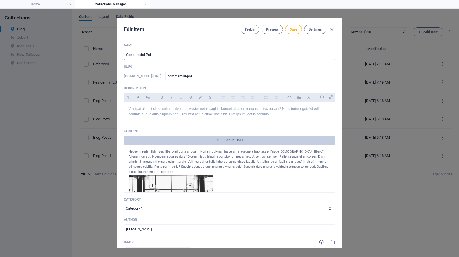
type input "commercial-pain"
type input "Commercial Paint"
type input "commercial-paint"
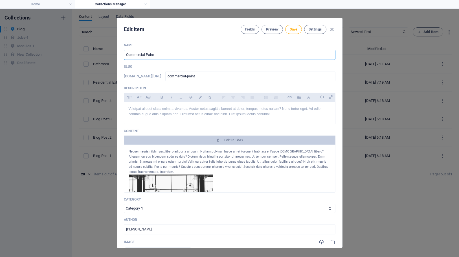
type input "Commercial Painti"
type input "commercial-painti"
type input "Commercial Paintin"
type input "commercial-paintin"
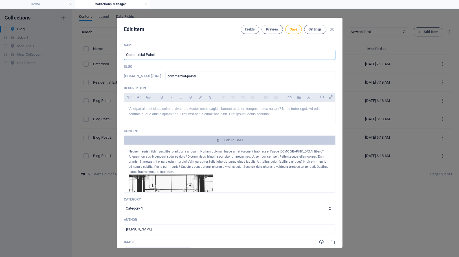
type input "commercial-paintin"
type input "Commercial Painting"
type input "commercial-painting"
type input "Commercial Painting"
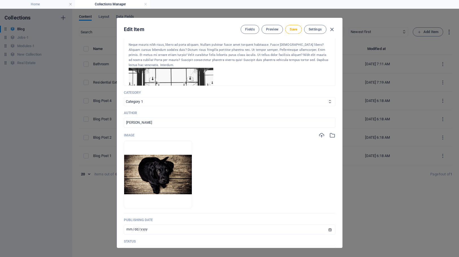
scroll to position [8, 0]
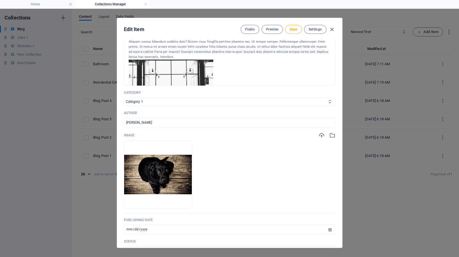
select select
click at [154, 125] on input "[PERSON_NAME]" at bounding box center [230, 122] width 212 height 10
click at [180, 178] on img at bounding box center [158, 175] width 68 height 40
click at [330, 136] on icon "button" at bounding box center [332, 135] width 6 height 6
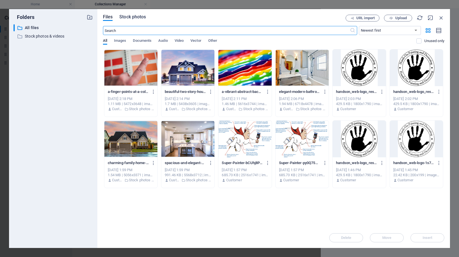
click at [136, 17] on span "Stock photos" at bounding box center [132, 17] width 27 height 7
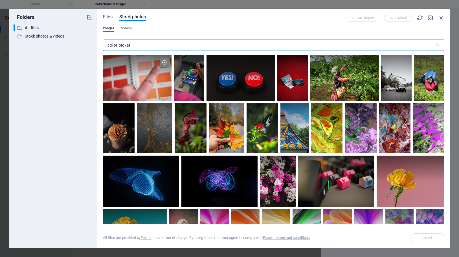
click at [132, 45] on input "color picker" at bounding box center [269, 44] width 332 height 11
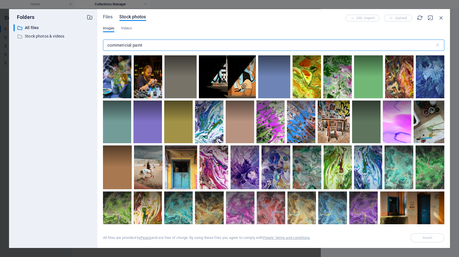
click at [125, 46] on input "commericial paint" at bounding box center [269, 44] width 332 height 11
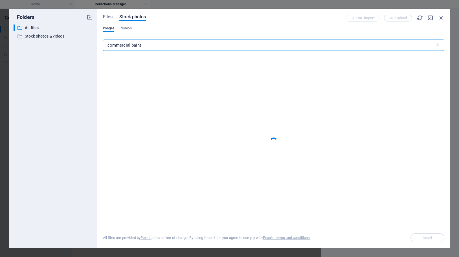
click at [169, 46] on input "commercial paint" at bounding box center [269, 44] width 332 height 11
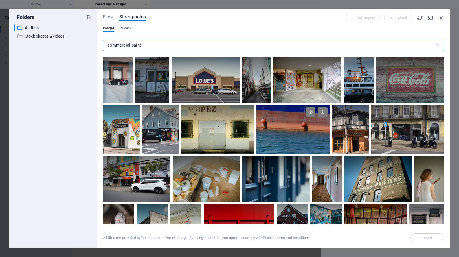
scroll to position [107, 0]
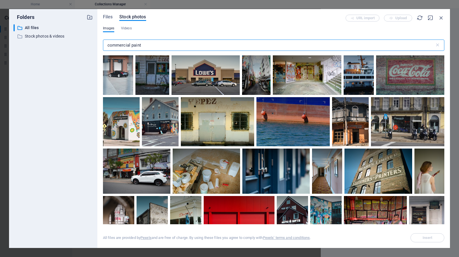
drag, startPoint x: 155, startPoint y: 44, endPoint x: 78, endPoint y: 41, distance: 76.5
click at [78, 41] on div "Folders ​ All files All files ​ Stock photos & videos Stock photos & videos Fil…" at bounding box center [229, 128] width 441 height 239
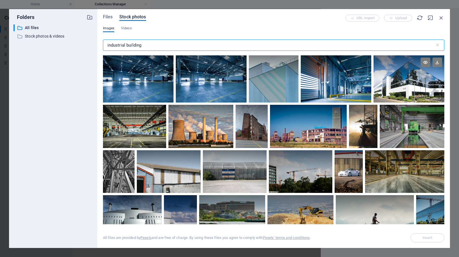
type input "industrial building"
click at [411, 88] on div at bounding box center [408, 78] width 71 height 47
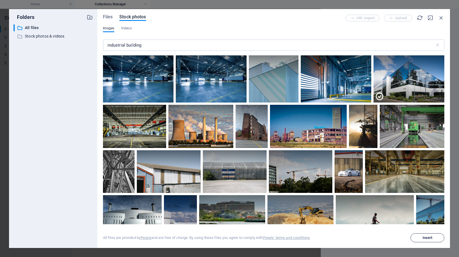
click at [424, 236] on span "Insert" at bounding box center [427, 237] width 10 height 3
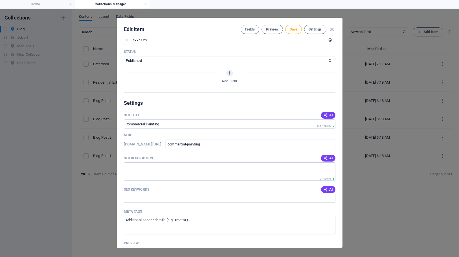
scroll to position [313, 0]
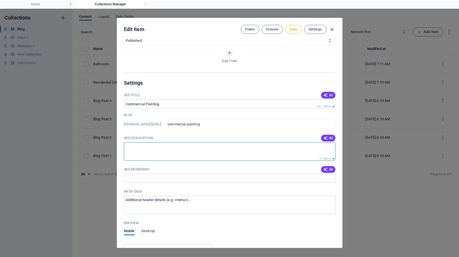
click at [149, 148] on textarea "SEO Description" at bounding box center [230, 151] width 212 height 18
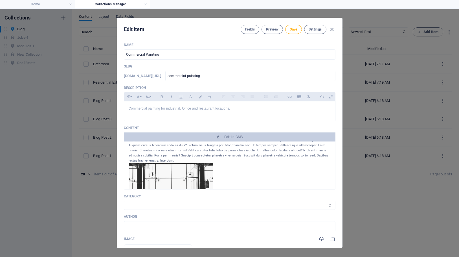
scroll to position [0, 0]
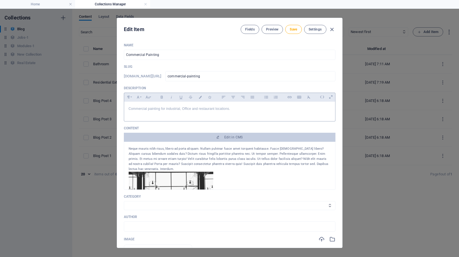
click at [204, 109] on p "Commercial painting for industrial, Office and restaurant locations." at bounding box center [230, 108] width 202 height 5
copy p "Commercial painting for industrial, Office and restaurant locations."
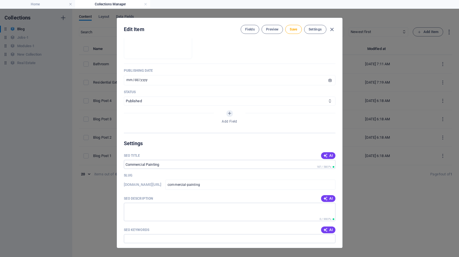
scroll to position [250, 0]
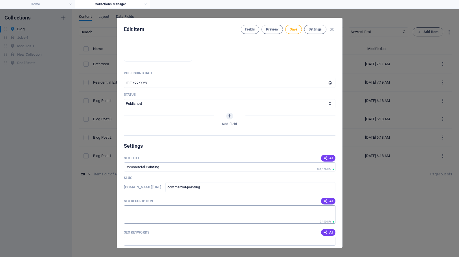
click at [149, 214] on textarea "SEO Description" at bounding box center [230, 214] width 212 height 18
paste textarea "Commercial painting for industrial, Office and restaurant locations."
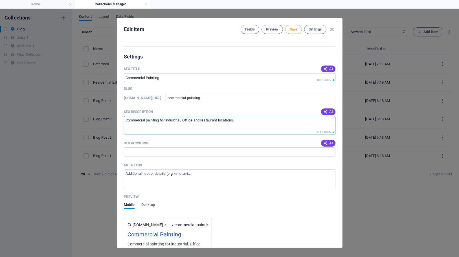
scroll to position [376, 0]
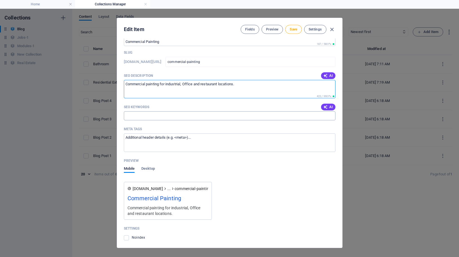
type textarea "Commercial painting for industrial, Office and restaurant locations."
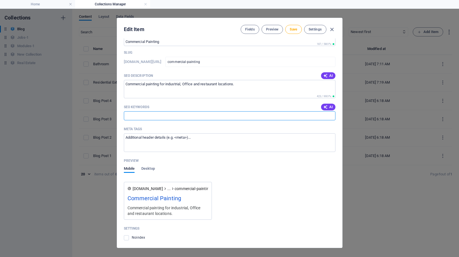
click at [149, 117] on input "SEO Keywords" at bounding box center [230, 115] width 212 height 9
paste input "Commercial painting for industrial, Office and restaurant locations."
click at [146, 116] on input "Commercial painting for industrial, Office and restaurant locations." at bounding box center [230, 115] width 212 height 9
click at [164, 116] on input "Commercial, painting for industrial, Office and restaurant locations." at bounding box center [230, 115] width 212 height 9
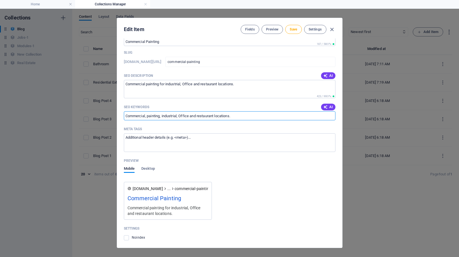
click at [193, 118] on input "Commercial, painting, industrial, Office and restaurant locations." at bounding box center [230, 115] width 212 height 9
click at [216, 115] on input "Commercial, painting, industrial, Office, restaurant locations." at bounding box center [230, 115] width 212 height 9
type input "Commercial, painting, industrial, Office, restaurant"
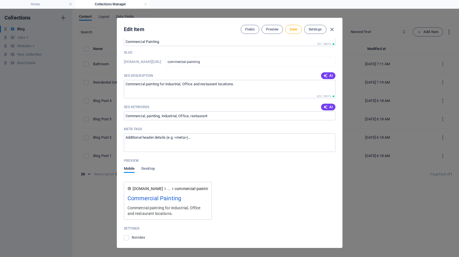
click at [260, 174] on div "Mobile Desktop" at bounding box center [230, 172] width 212 height 13
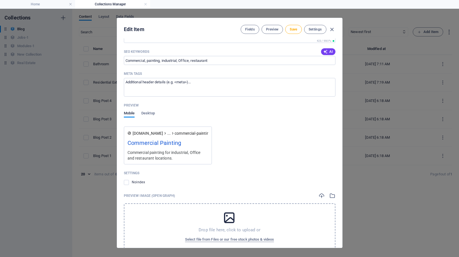
scroll to position [467, 0]
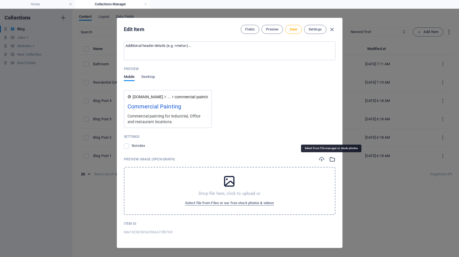
click at [329, 160] on icon "button" at bounding box center [332, 159] width 6 height 6
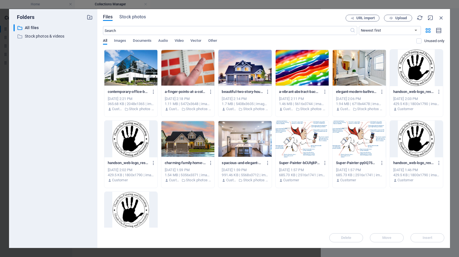
click at [123, 68] on div at bounding box center [130, 67] width 53 height 37
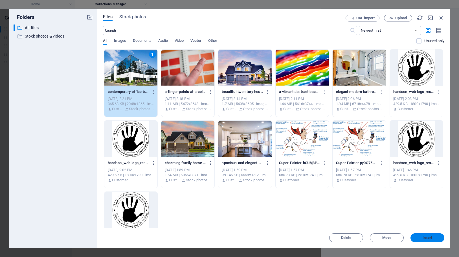
click at [425, 239] on span "Insert" at bounding box center [427, 237] width 10 height 3
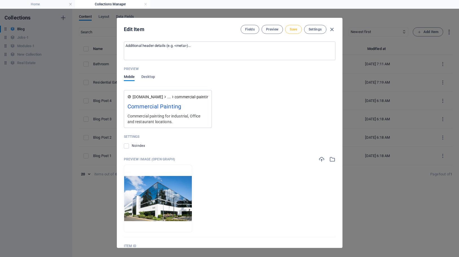
click at [292, 30] on span "Save" at bounding box center [293, 29] width 7 height 5
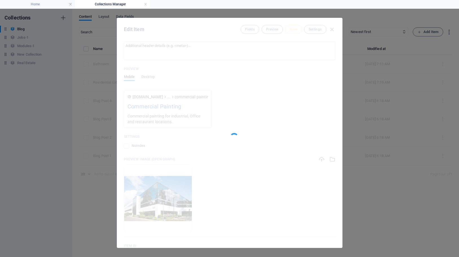
type input "commercial-painting"
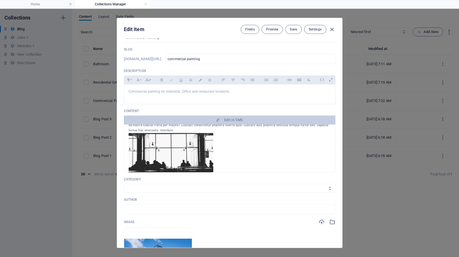
scroll to position [0, 0]
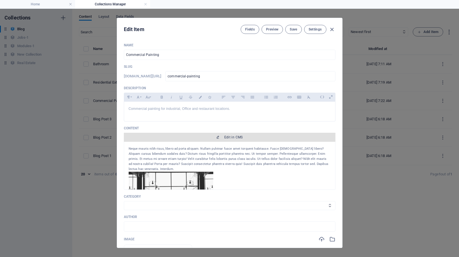
click at [233, 136] on span "Edit in CMS" at bounding box center [233, 137] width 19 height 5
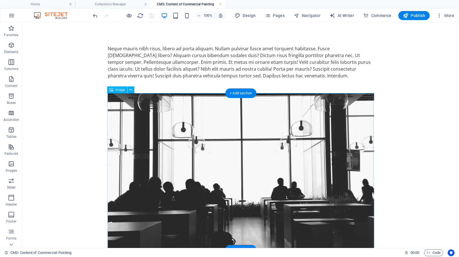
click at [250, 155] on figure at bounding box center [241, 171] width 266 height 156
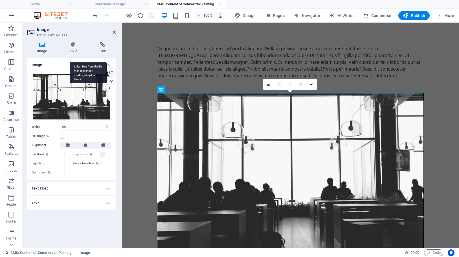
click at [107, 71] on div "Select files from the file manager, stock photos, or upload file(s)" at bounding box center [88, 72] width 37 height 21
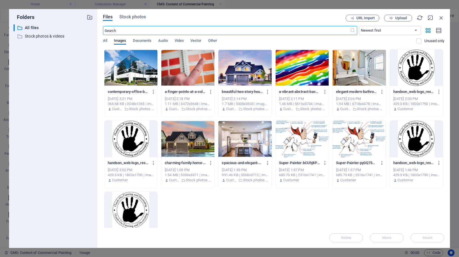
click at [124, 65] on div at bounding box center [130, 67] width 53 height 37
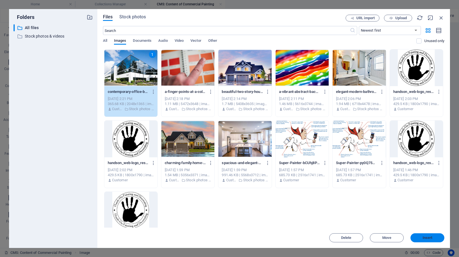
click at [437, 238] on span "Insert" at bounding box center [427, 237] width 29 height 3
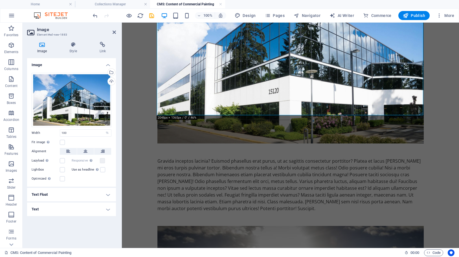
scroll to position [179, 0]
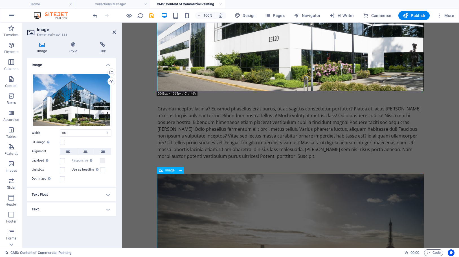
click at [284, 192] on figure at bounding box center [290, 251] width 266 height 156
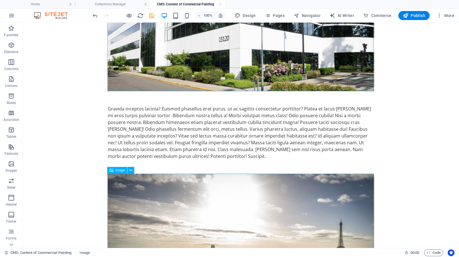
click at [258, 192] on figure at bounding box center [241, 251] width 266 height 156
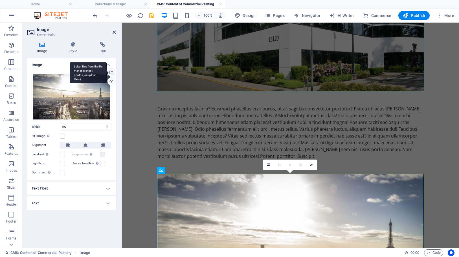
click at [107, 72] on div "Select files from the file manager, stock photos, or upload file(s)" at bounding box center [88, 72] width 37 height 21
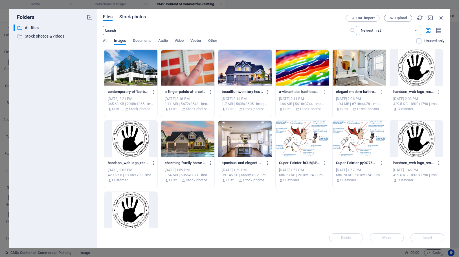
click at [136, 16] on span "Stock photos" at bounding box center [132, 17] width 27 height 7
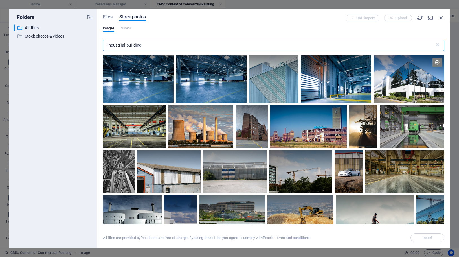
drag, startPoint x: 160, startPoint y: 45, endPoint x: 56, endPoint y: 43, distance: 103.2
click at [58, 43] on div "Folders ​ All files All files ​ Stock photos & videos Stock photos & videos Fil…" at bounding box center [229, 128] width 441 height 239
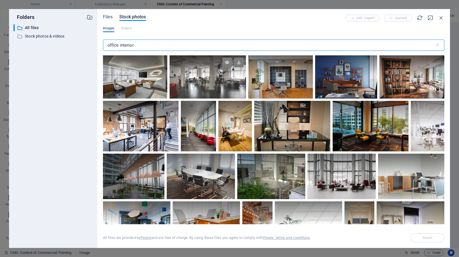
click at [215, 79] on div at bounding box center [207, 76] width 76 height 43
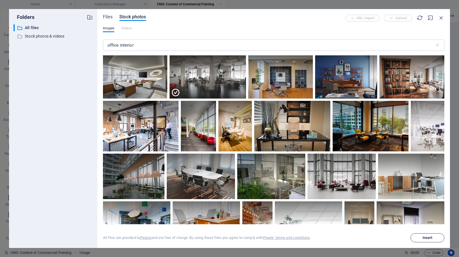
click at [425, 236] on span "Insert" at bounding box center [427, 237] width 10 height 3
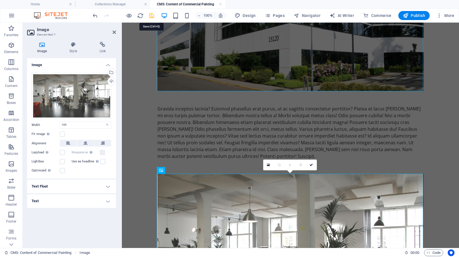
click at [151, 15] on icon "save" at bounding box center [151, 15] width 6 height 6
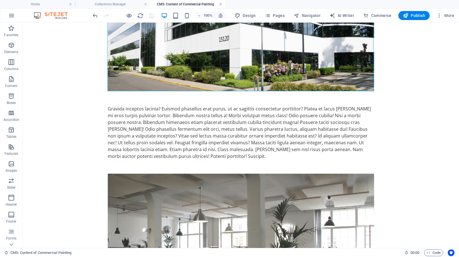
click at [222, 5] on link at bounding box center [220, 4] width 3 height 5
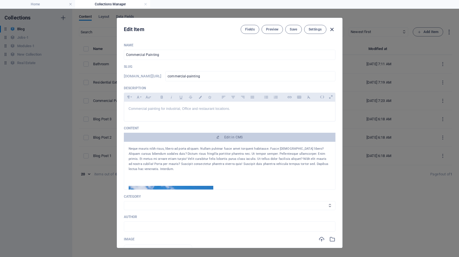
click at [333, 30] on icon "button" at bounding box center [332, 29] width 6 height 6
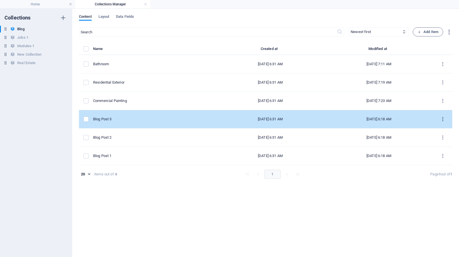
click at [443, 116] on icon "items list" at bounding box center [442, 118] width 5 height 5
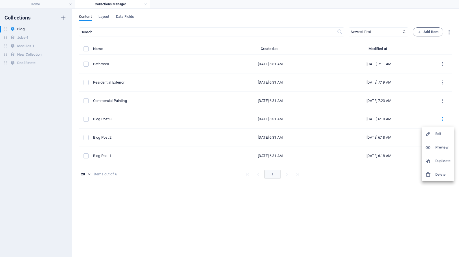
click at [448, 175] on h6 "Delete" at bounding box center [442, 174] width 15 height 7
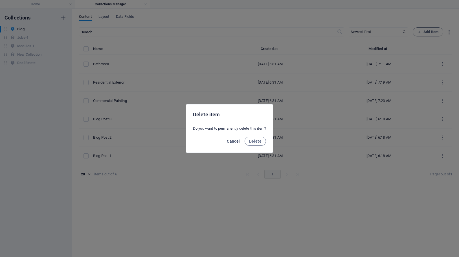
click at [236, 141] on span "Cancel" at bounding box center [233, 141] width 13 height 5
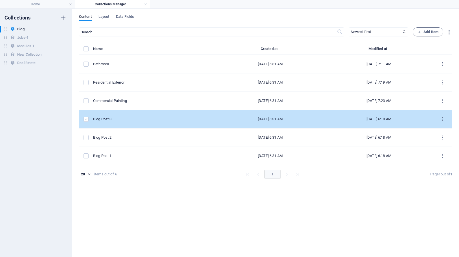
click at [87, 120] on label "items list" at bounding box center [85, 118] width 5 height 5
click at [0, 0] on input "items list" at bounding box center [0, 0] width 0 height 0
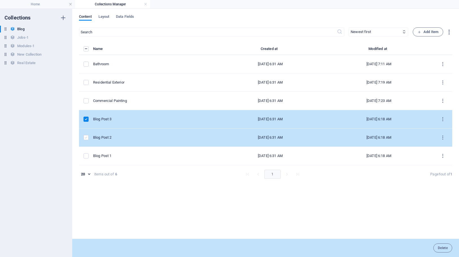
click at [87, 136] on label "items list" at bounding box center [85, 137] width 5 height 5
click at [0, 0] on input "items list" at bounding box center [0, 0] width 0 height 0
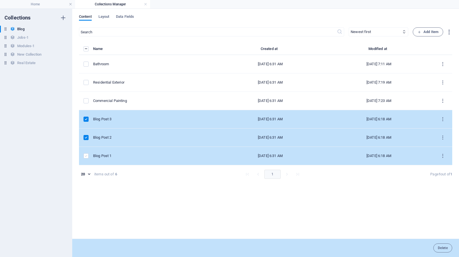
click at [88, 156] on label "items list" at bounding box center [85, 155] width 5 height 5
click at [0, 0] on input "items list" at bounding box center [0, 0] width 0 height 0
click at [449, 32] on icon "button" at bounding box center [449, 32] width 6 height 6
click at [162, 203] on div at bounding box center [229, 128] width 459 height 257
click at [418, 197] on div "Name Created at Modified at [GEOGRAPHIC_DATA] [DATE] 6:31 AM [DATE] 7:11 AM Res…" at bounding box center [265, 138] width 373 height 187
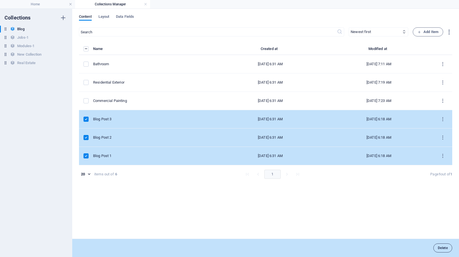
click at [444, 247] on span "Delete" at bounding box center [443, 247] width 10 height 3
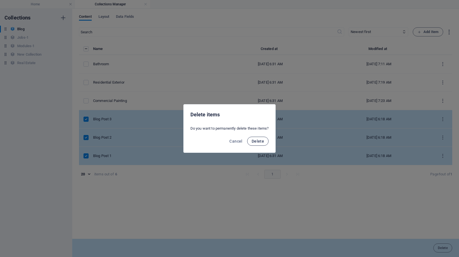
click at [261, 142] on span "Delete" at bounding box center [258, 141] width 12 height 5
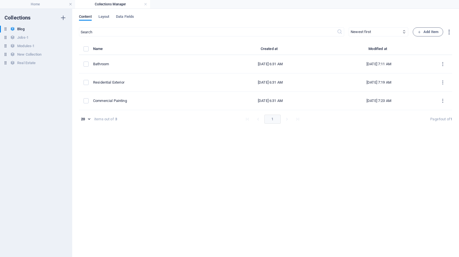
click at [114, 6] on h4 "Collections Manager" at bounding box center [112, 4] width 75 height 6
click at [145, 4] on link at bounding box center [145, 4] width 3 height 5
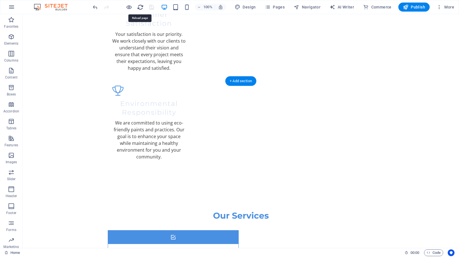
click at [140, 8] on icon "reload" at bounding box center [140, 7] width 6 height 6
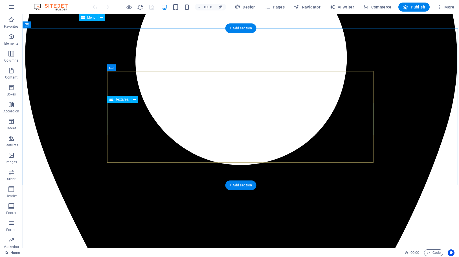
scroll to position [1142, 0]
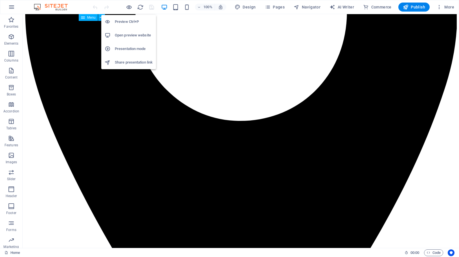
click at [134, 38] on h6 "Open preview website" at bounding box center [134, 35] width 38 height 7
click at [127, 34] on h6 "Open preview website" at bounding box center [134, 35] width 38 height 7
click at [141, 49] on h6 "Presentation mode" at bounding box center [134, 48] width 38 height 7
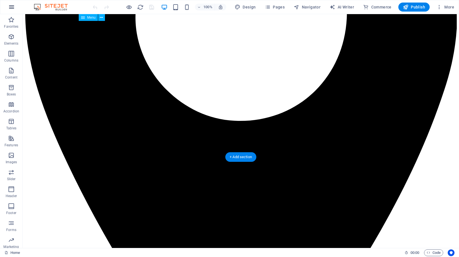
click at [9, 7] on icon "button" at bounding box center [11, 7] width 7 height 7
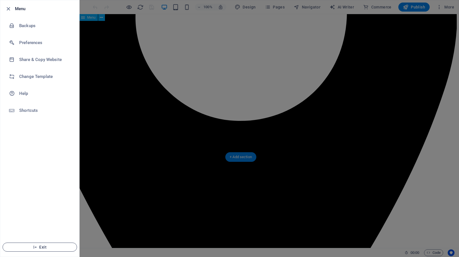
click at [43, 245] on span "Exit" at bounding box center [39, 246] width 65 height 5
